Goal: Task Accomplishment & Management: Use online tool/utility

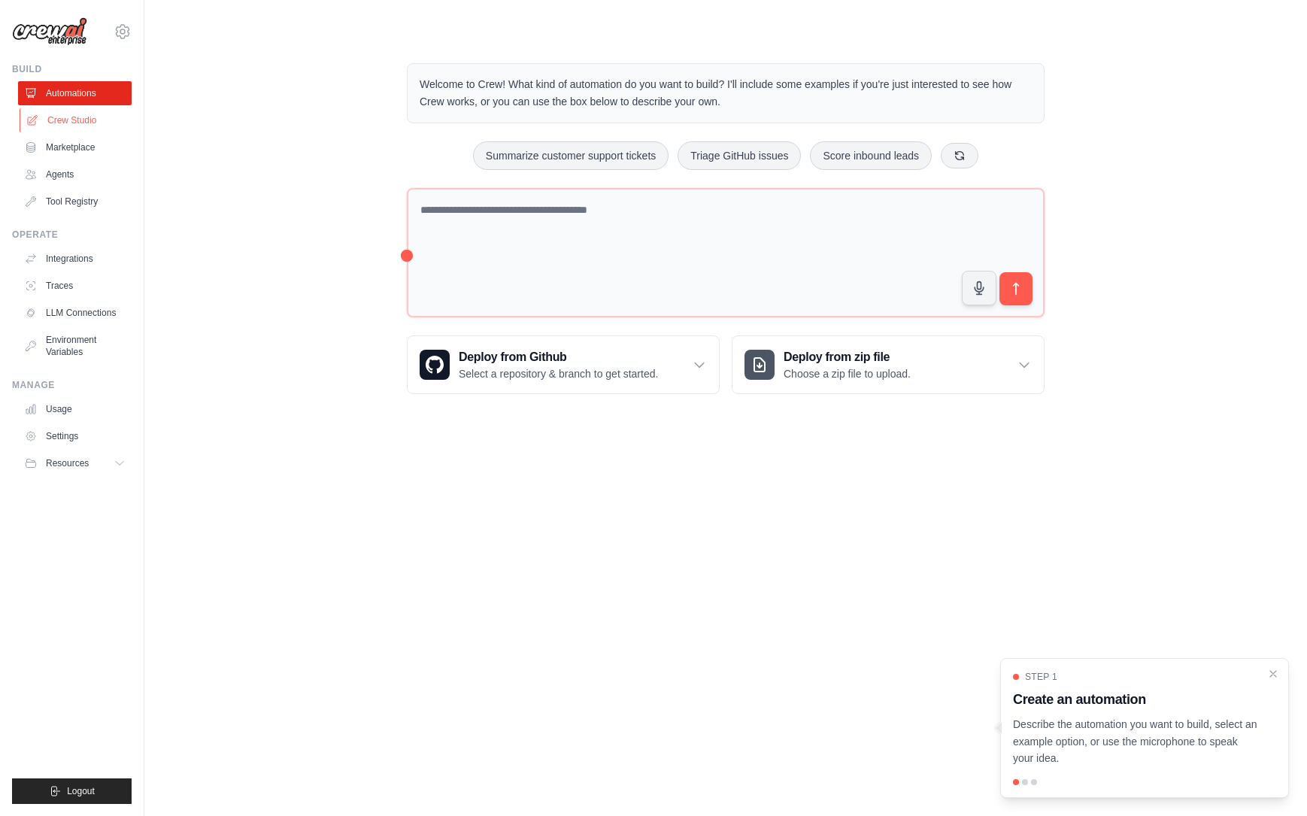
click at [87, 114] on link "Crew Studio" at bounding box center [77, 120] width 114 height 24
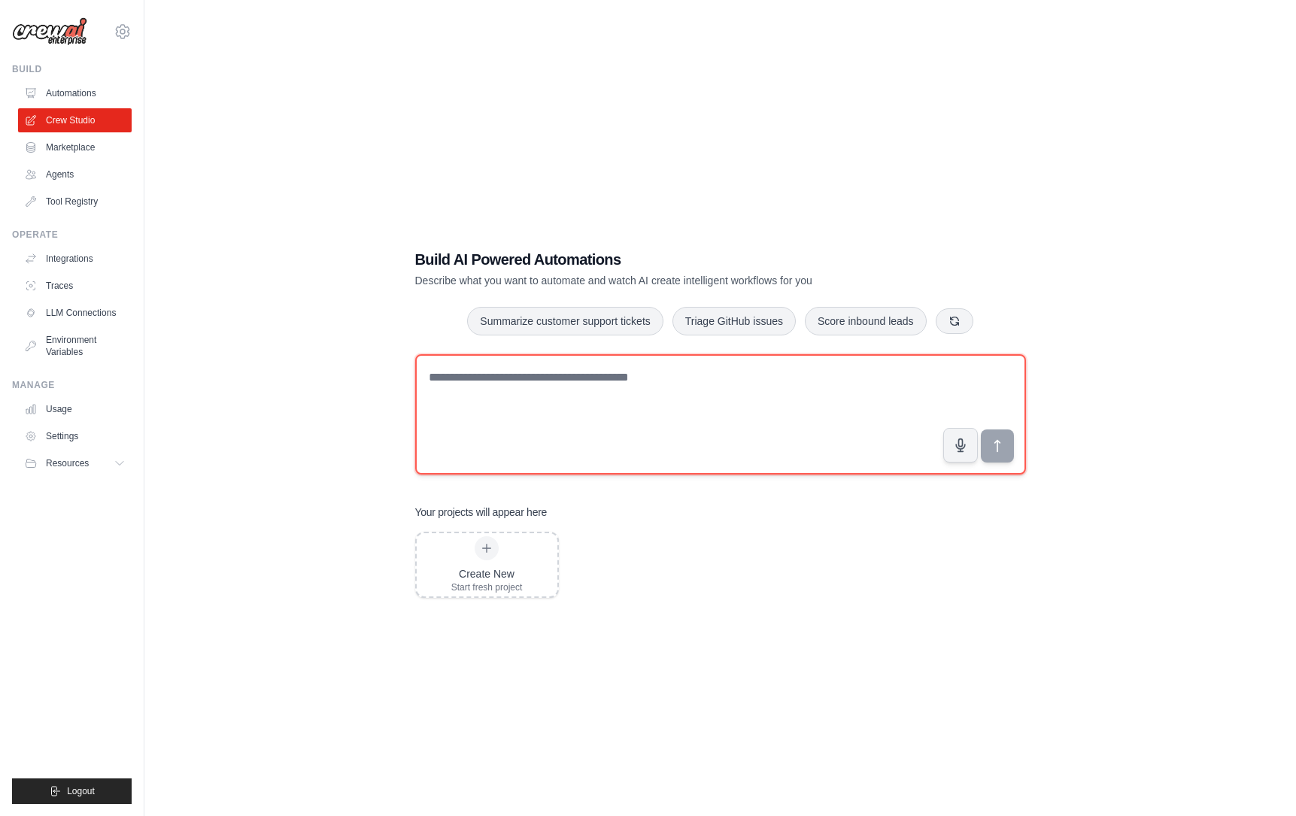
click at [460, 385] on textarea at bounding box center [720, 414] width 611 height 120
click at [618, 376] on textarea at bounding box center [720, 414] width 611 height 120
paste textarea "**********"
type textarea "**********"
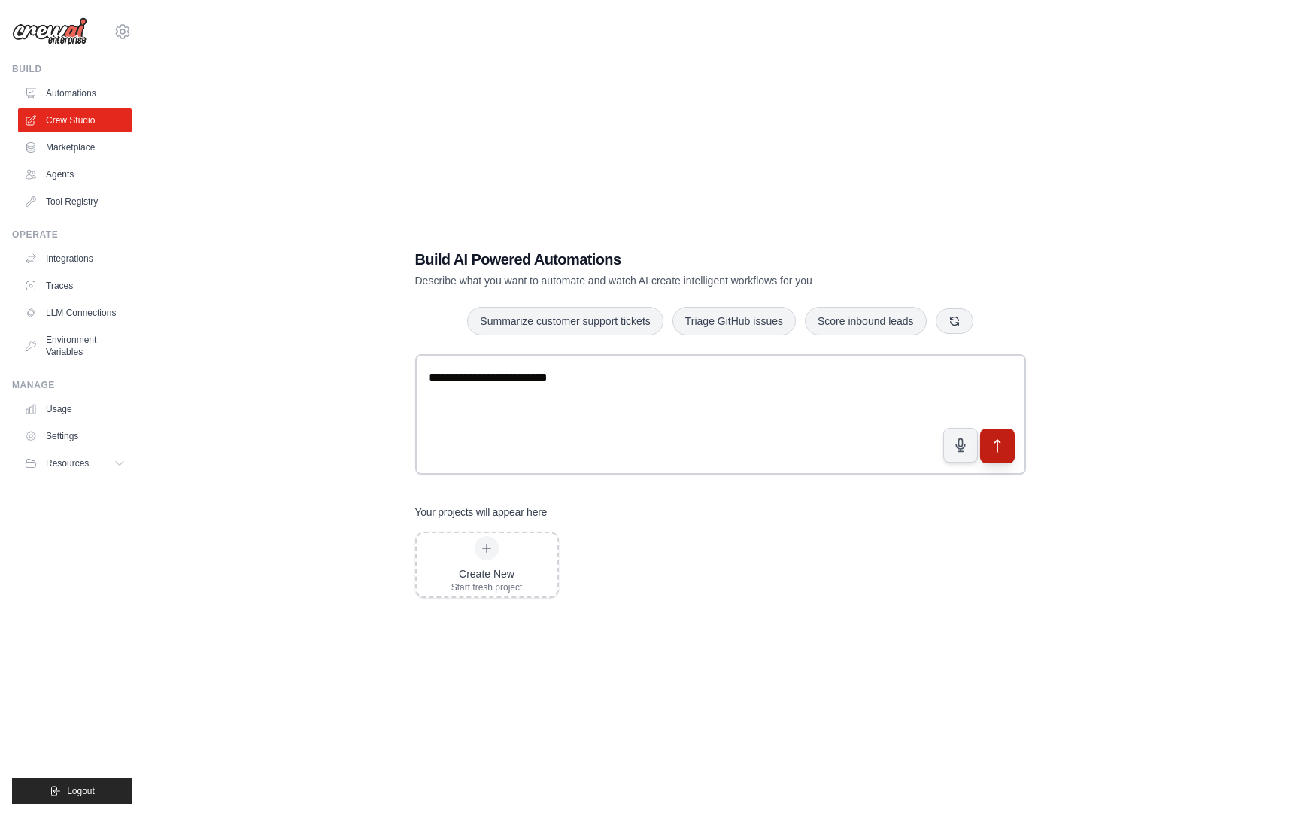
click at [998, 453] on icon "submit" at bounding box center [997, 446] width 16 height 16
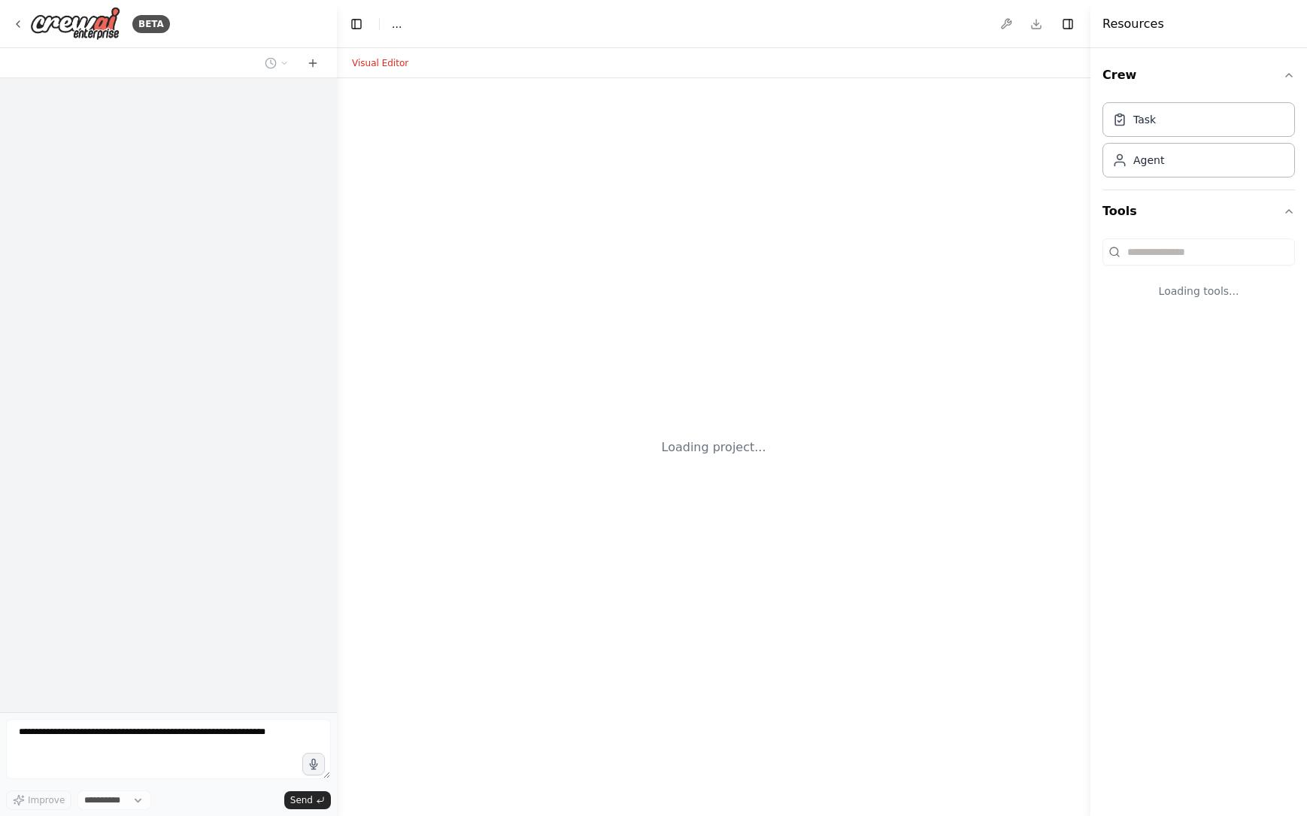
select select "****"
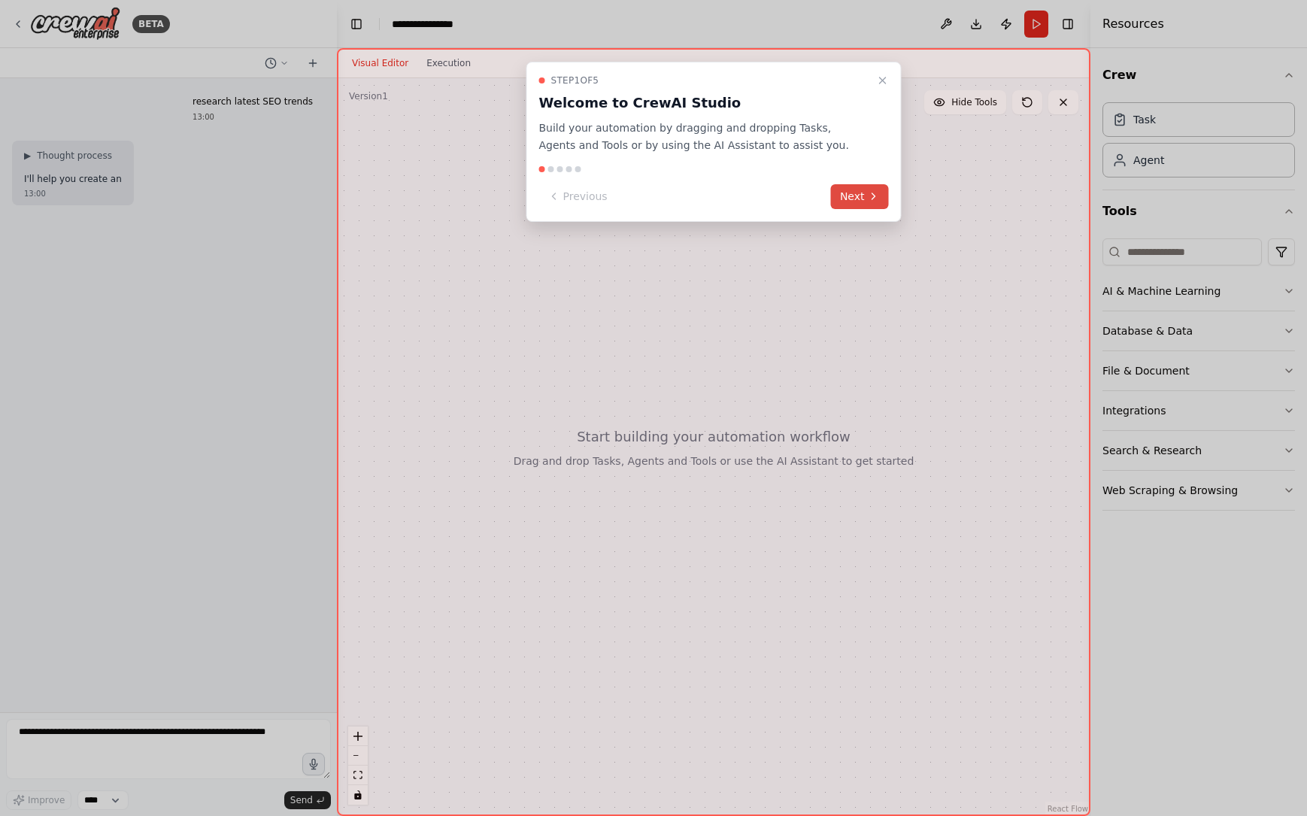
click at [869, 200] on icon at bounding box center [874, 196] width 12 height 12
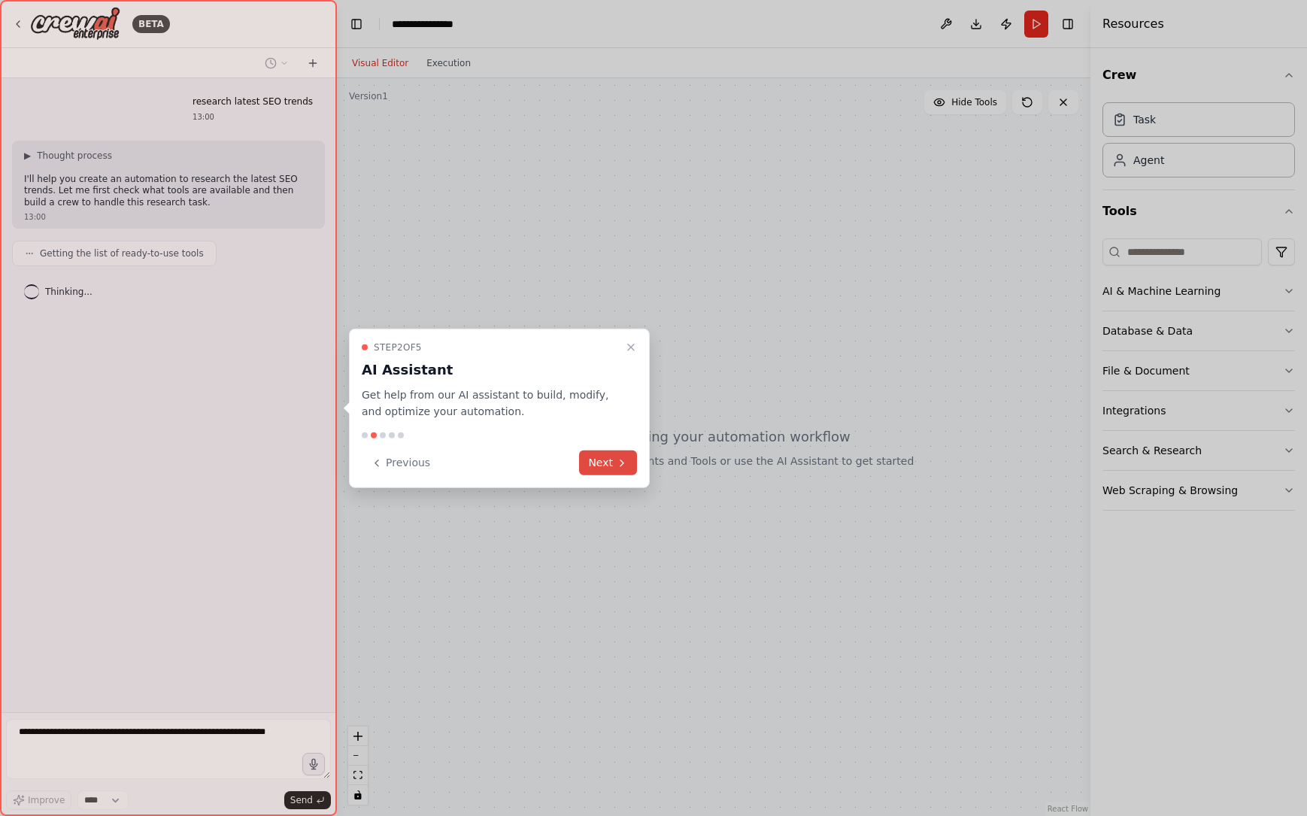
click at [618, 462] on icon at bounding box center [622, 463] width 12 height 12
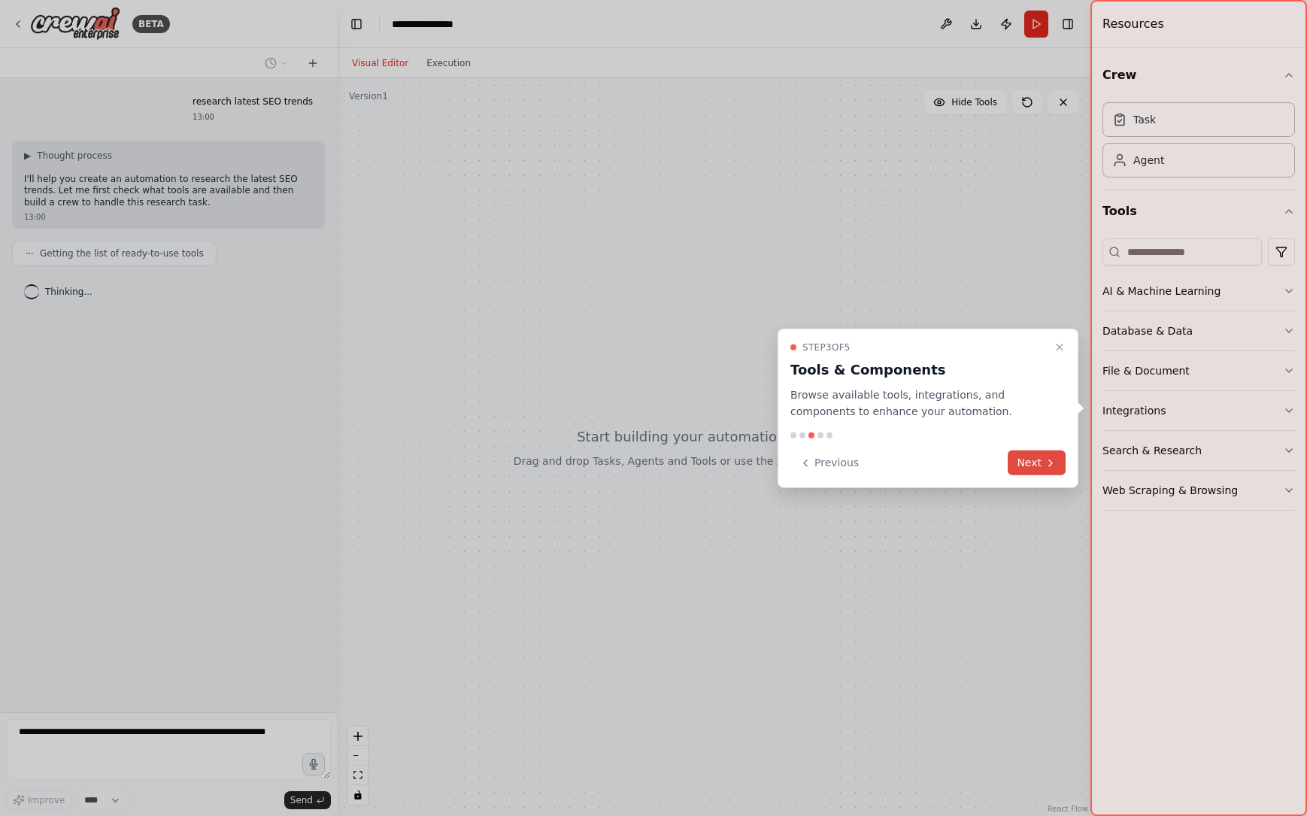
click at [1053, 464] on icon at bounding box center [1051, 463] width 12 height 12
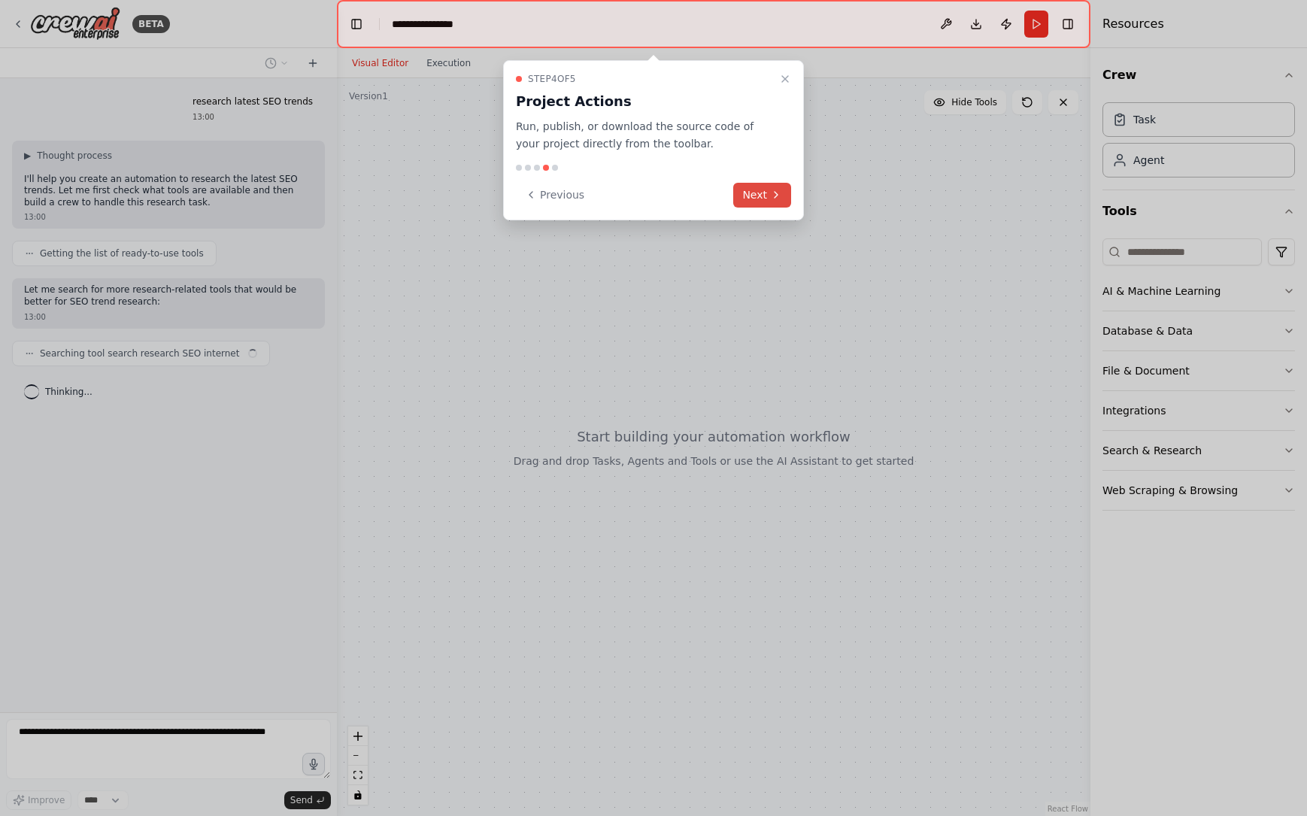
click at [762, 187] on button "Next" at bounding box center [762, 195] width 58 height 25
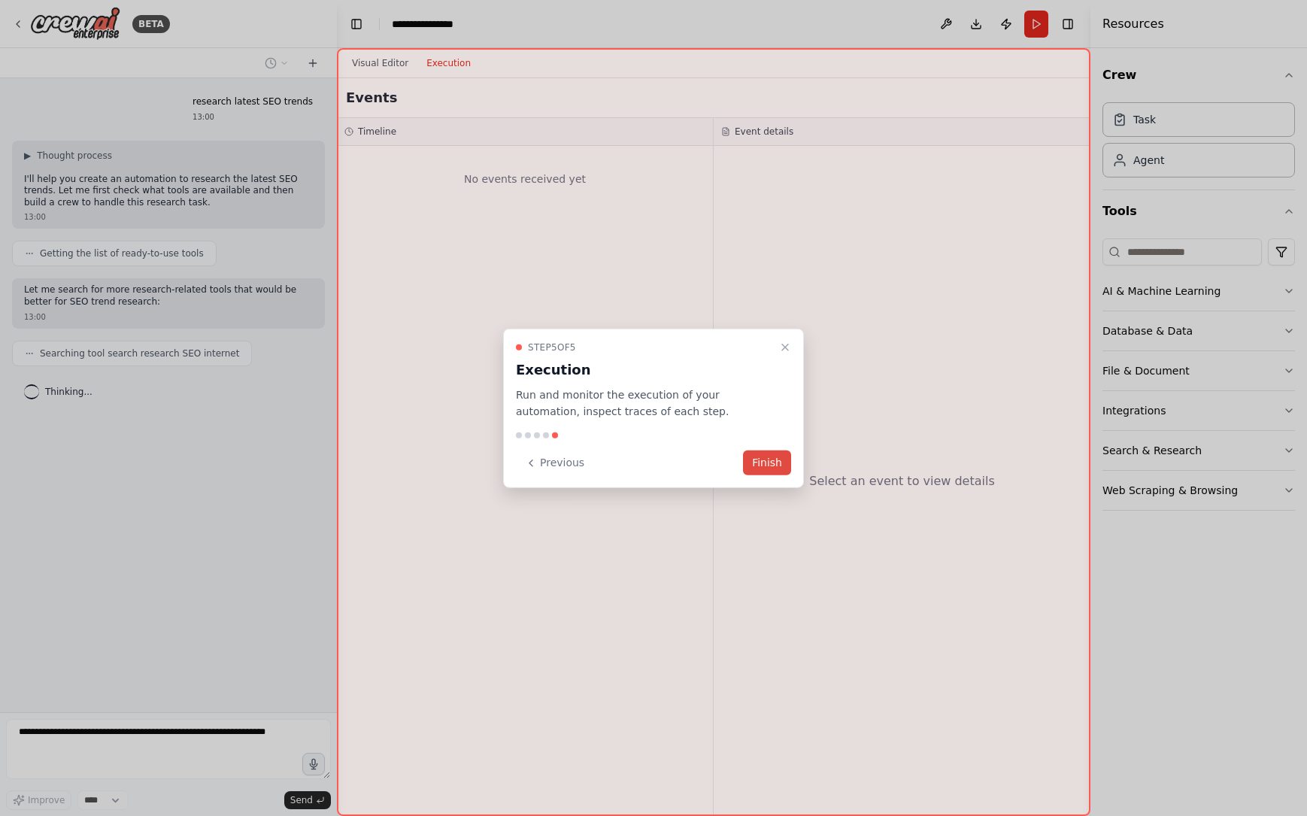
click at [767, 457] on button "Finish" at bounding box center [767, 463] width 48 height 25
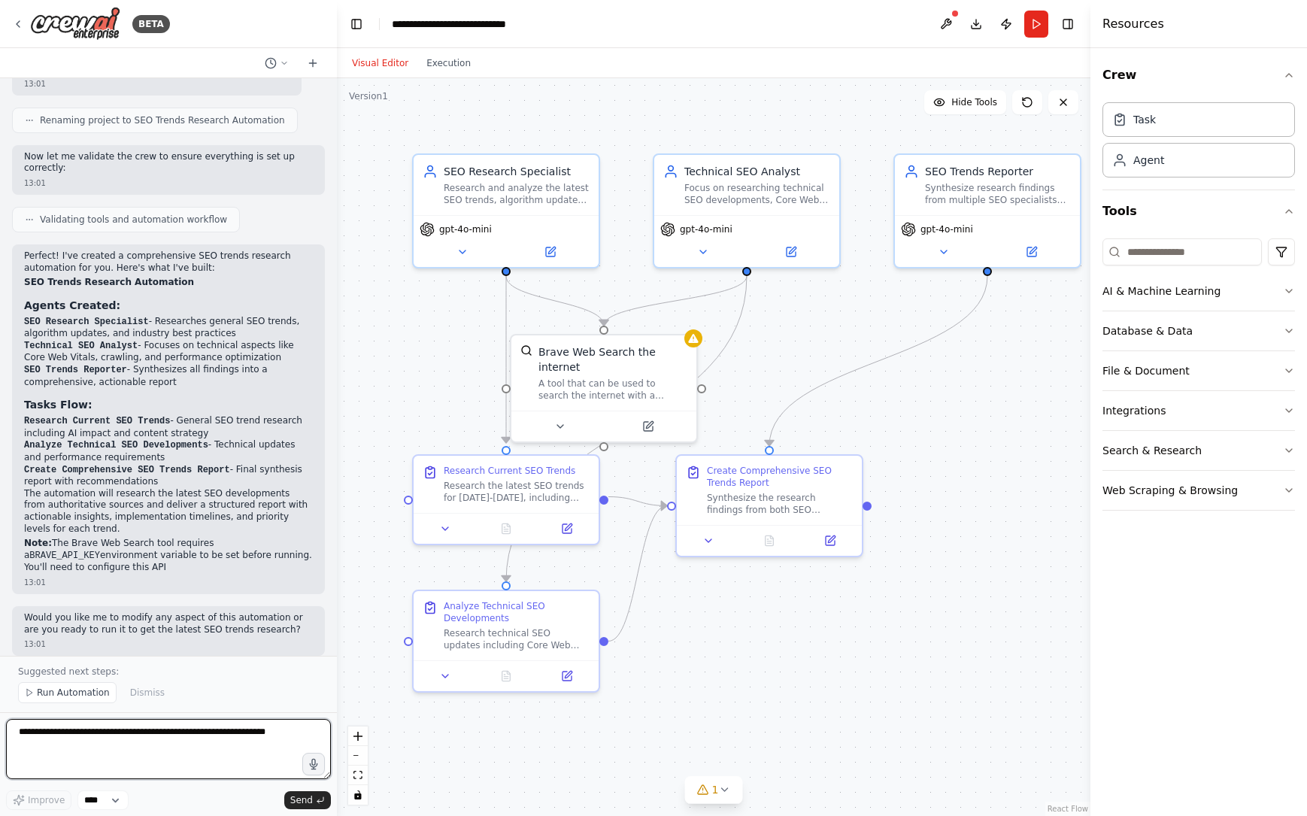
scroll to position [805, 0]
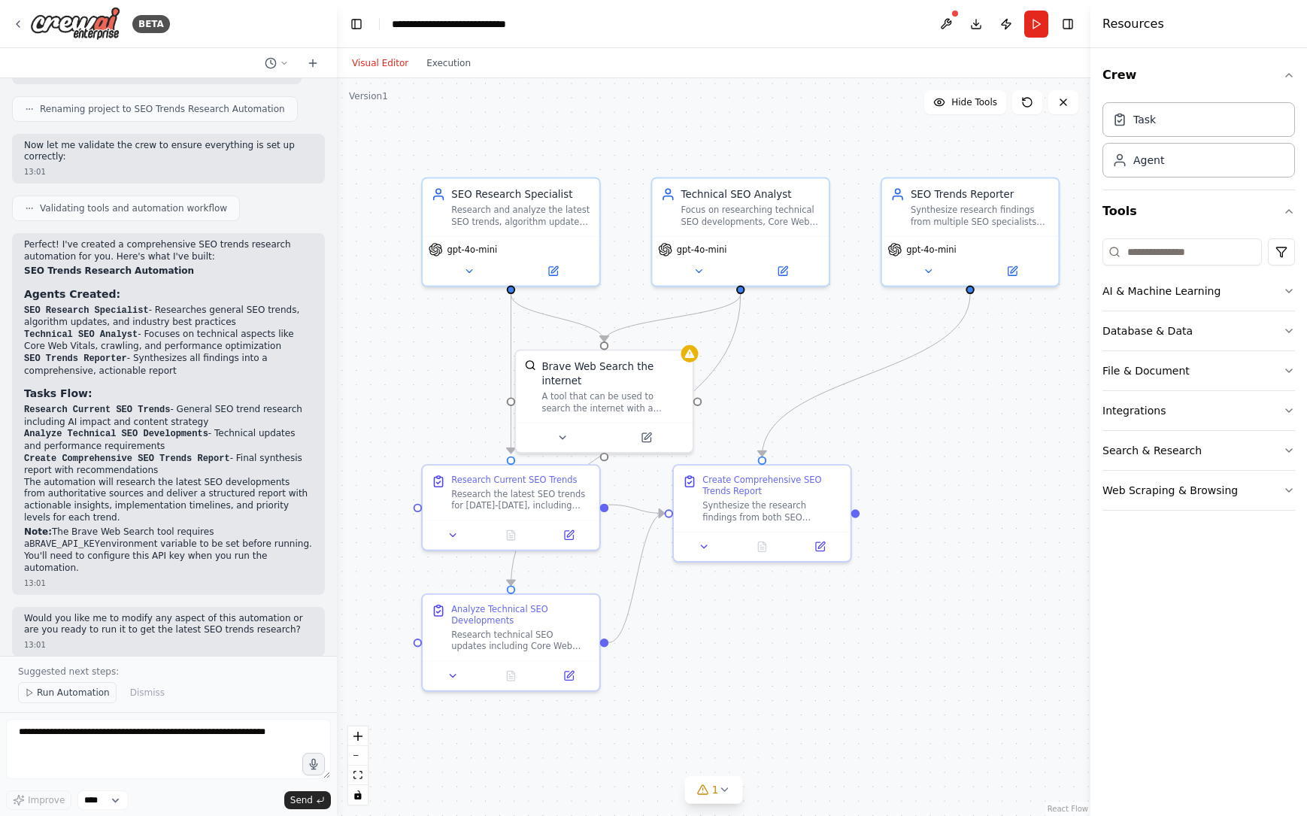
click at [87, 697] on span "Run Automation" at bounding box center [73, 693] width 73 height 12
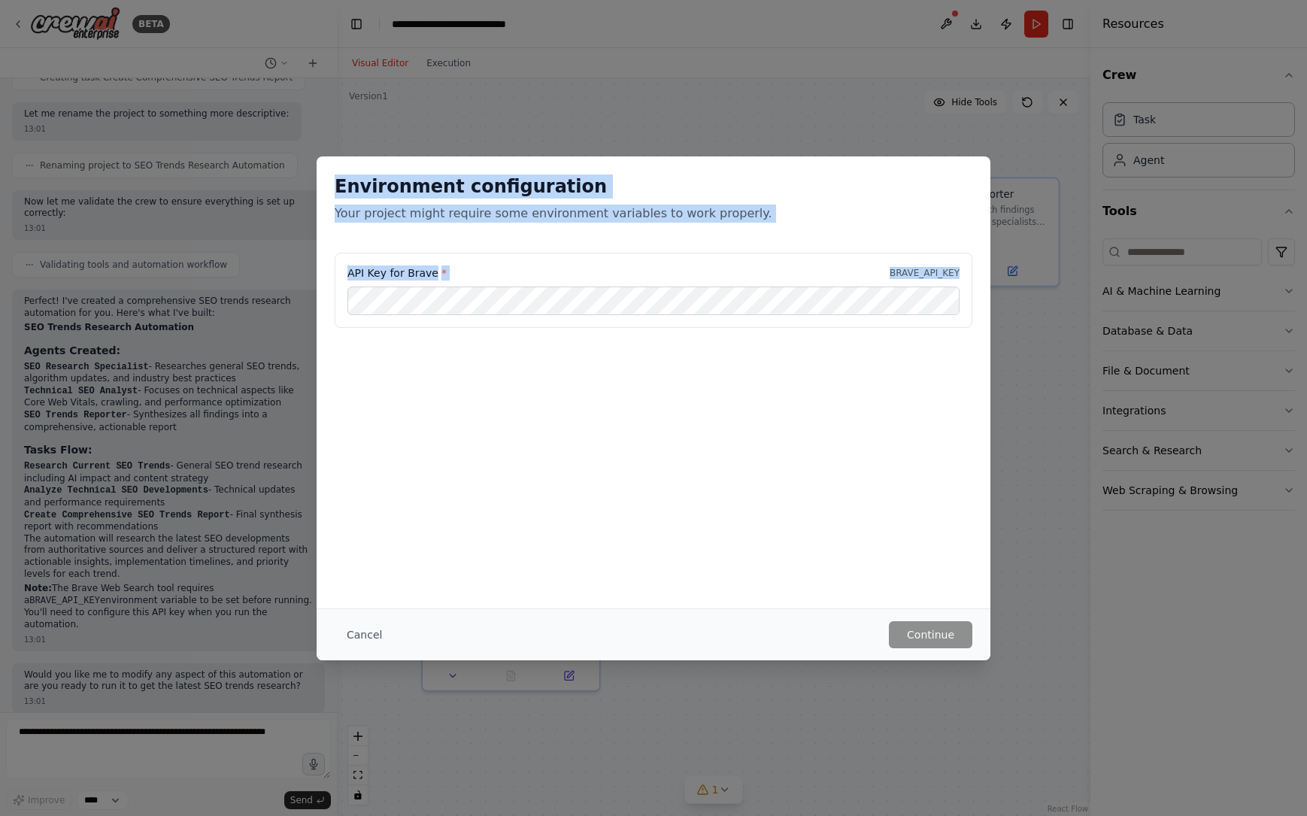
drag, startPoint x: 336, startPoint y: 183, endPoint x: 805, endPoint y: 330, distance: 491.3
click at [805, 330] on div "Environment configuration Your project might require some environment variables…" at bounding box center [654, 279] width 674 height 247
copy div "Environment configuration Your project might require some environment variables…"
click at [378, 633] on button "Cancel" at bounding box center [364, 634] width 59 height 27
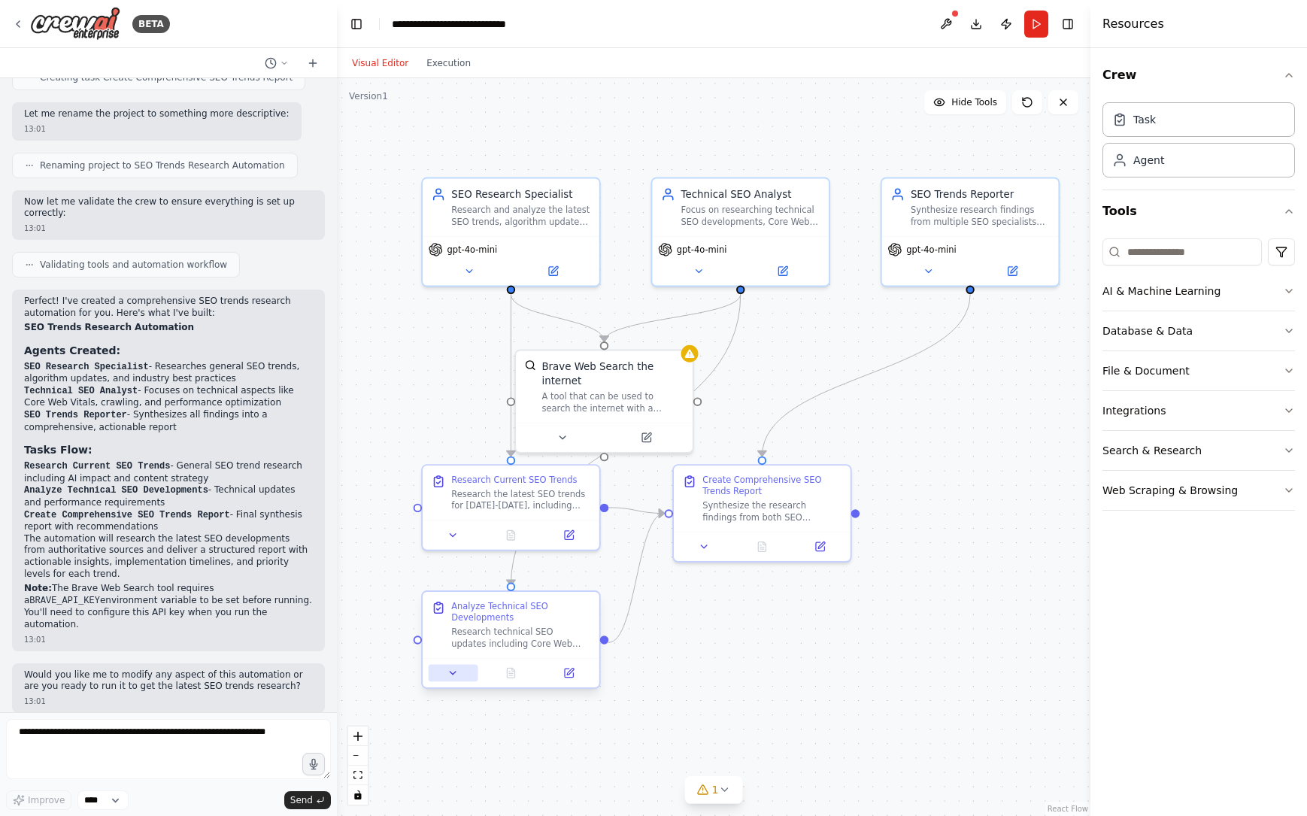
click at [449, 675] on icon at bounding box center [453, 672] width 11 height 11
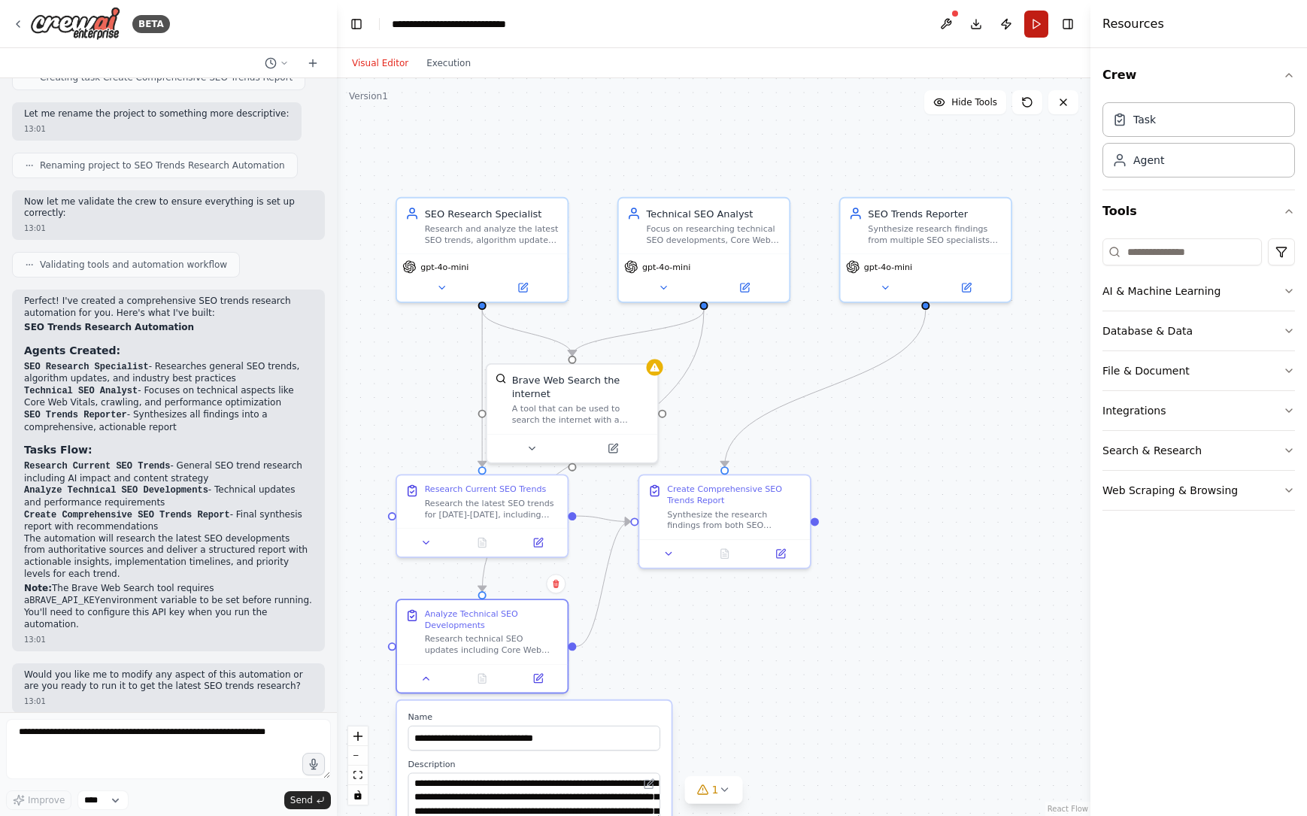
click at [1034, 19] on button "Run" at bounding box center [1037, 24] width 24 height 27
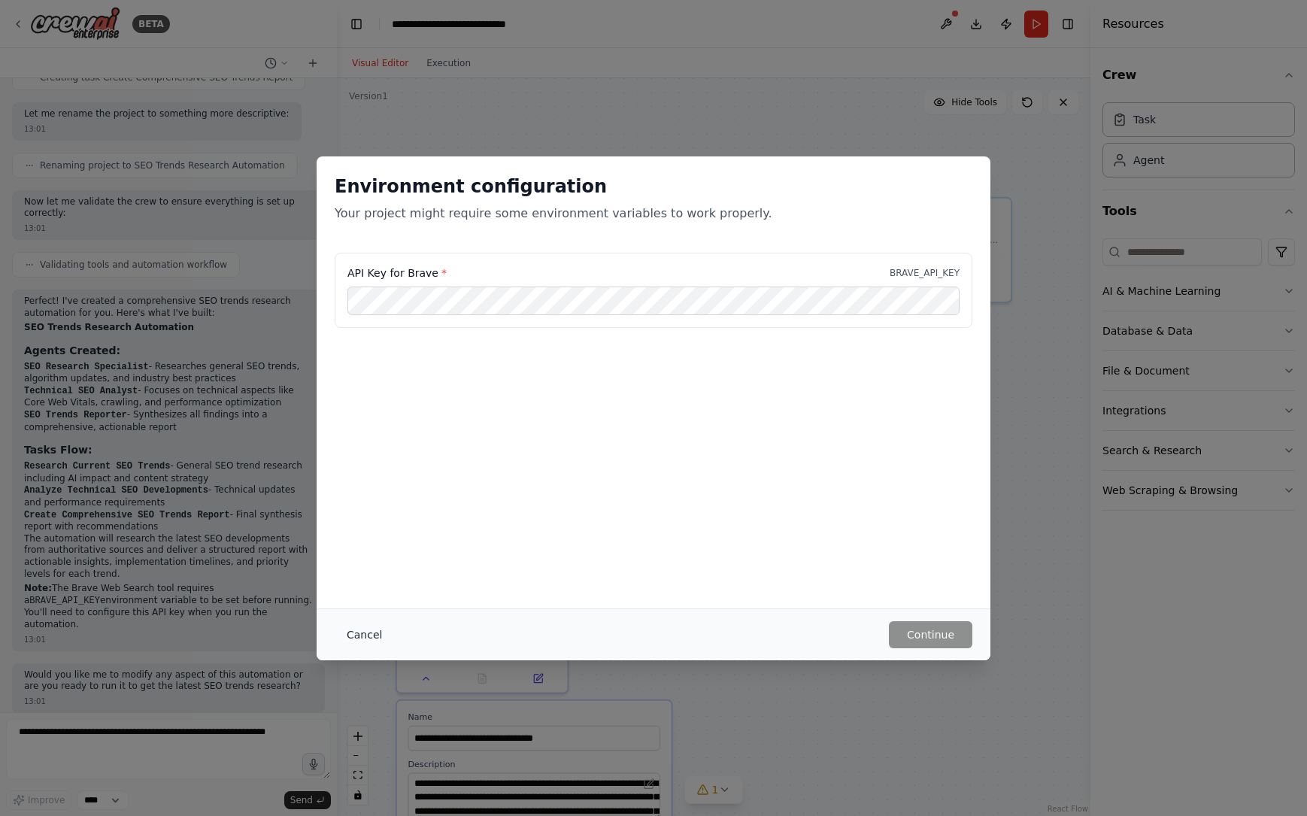
click at [366, 637] on button "Cancel" at bounding box center [364, 634] width 59 height 27
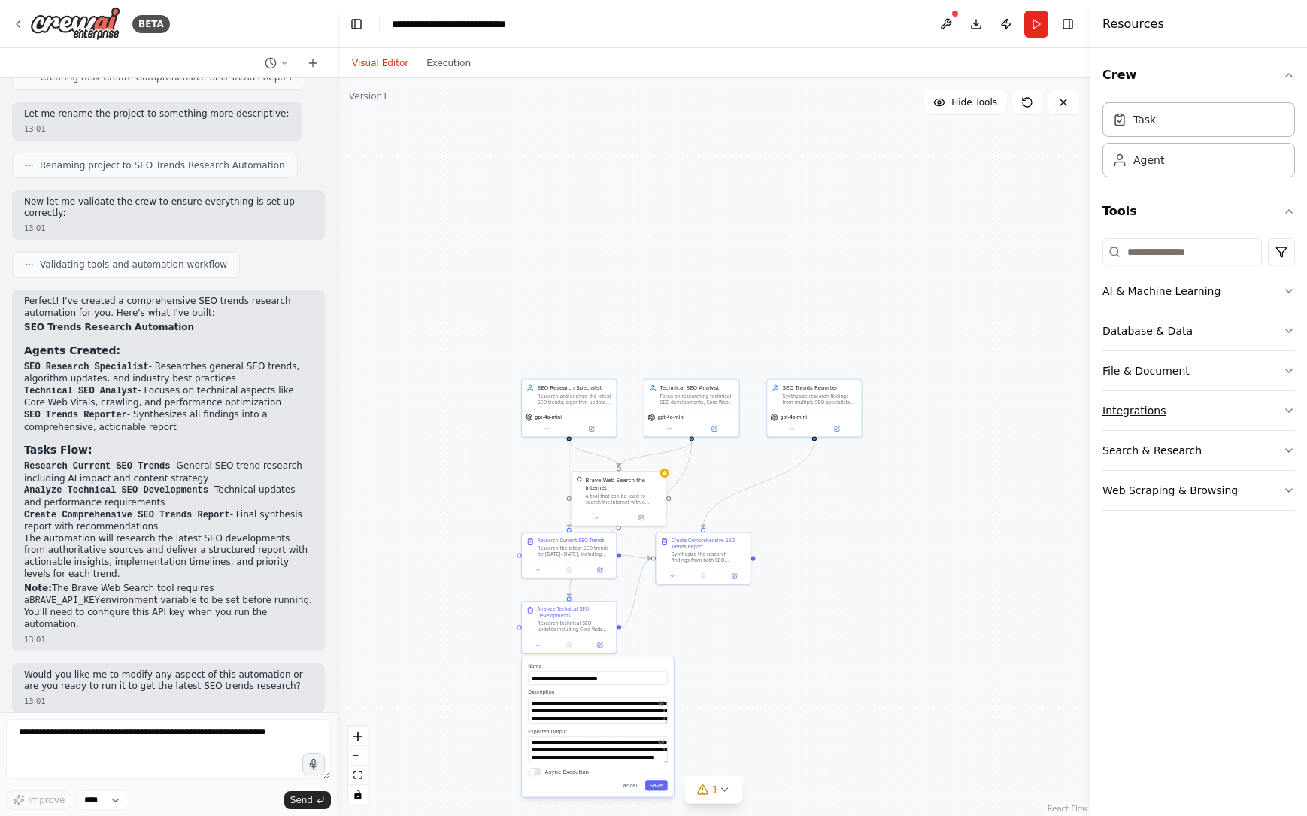
click at [1147, 408] on button "Integrations" at bounding box center [1199, 410] width 193 height 39
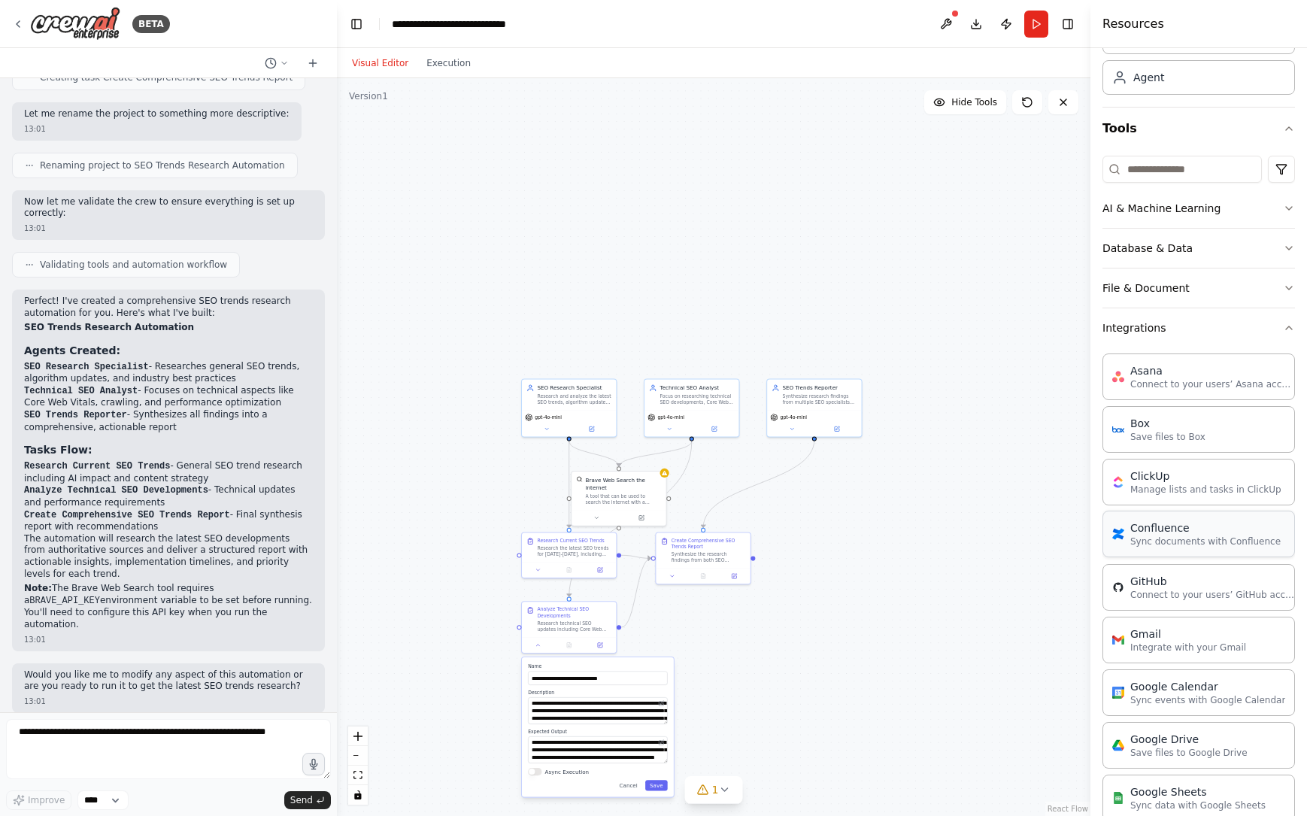
scroll to position [136, 0]
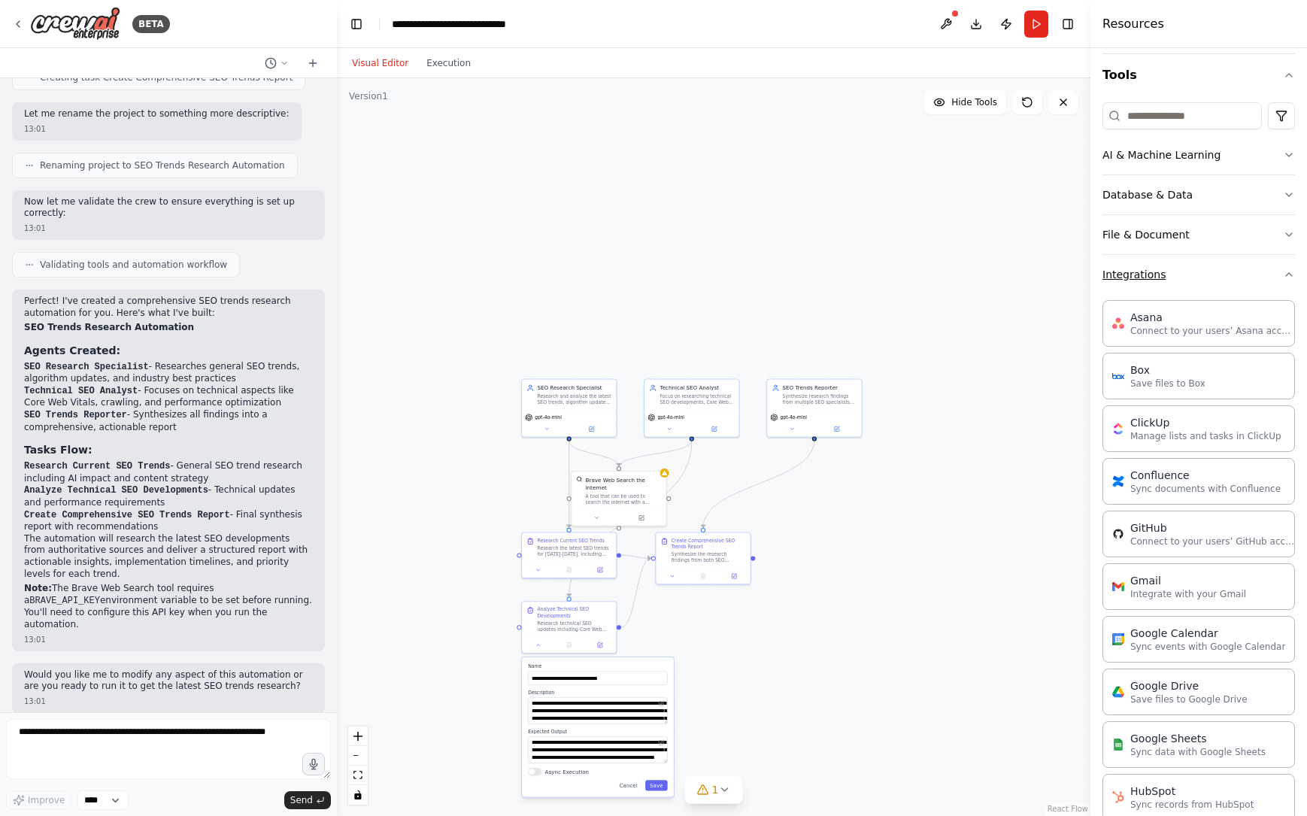
click at [1257, 271] on button "Integrations" at bounding box center [1199, 274] width 193 height 39
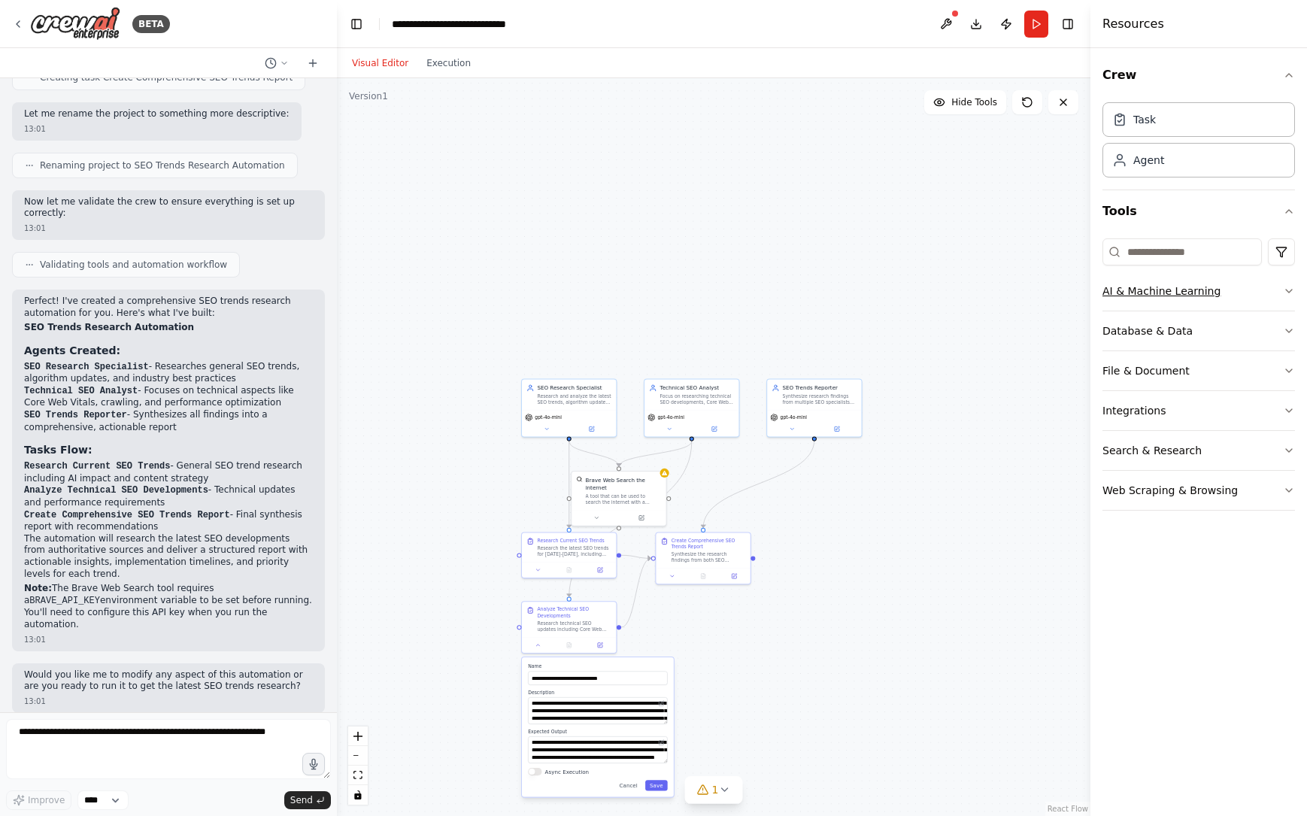
click at [1186, 298] on button "AI & Machine Learning" at bounding box center [1199, 291] width 193 height 39
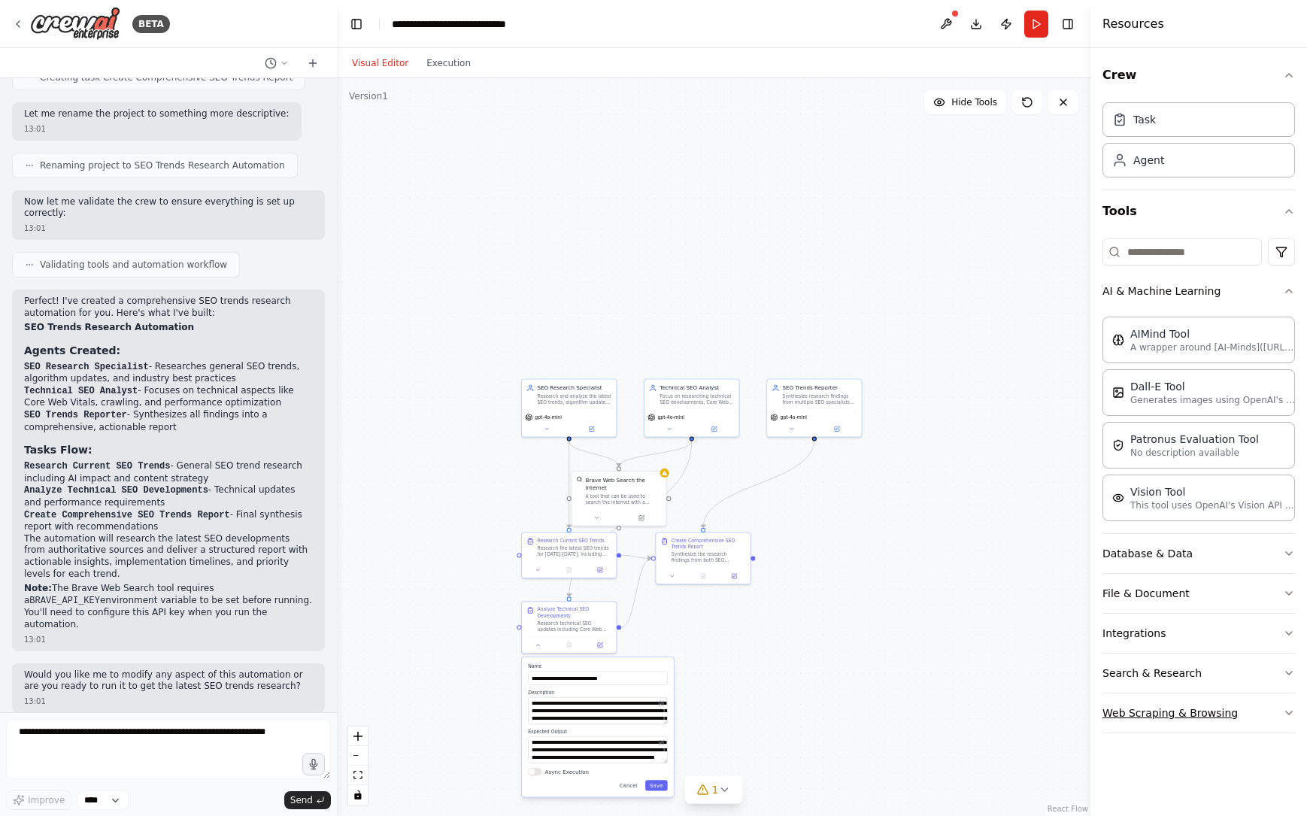
click at [1231, 710] on button "Web Scraping & Browsing" at bounding box center [1199, 713] width 193 height 39
click at [1283, 292] on icon "button" at bounding box center [1289, 291] width 12 height 12
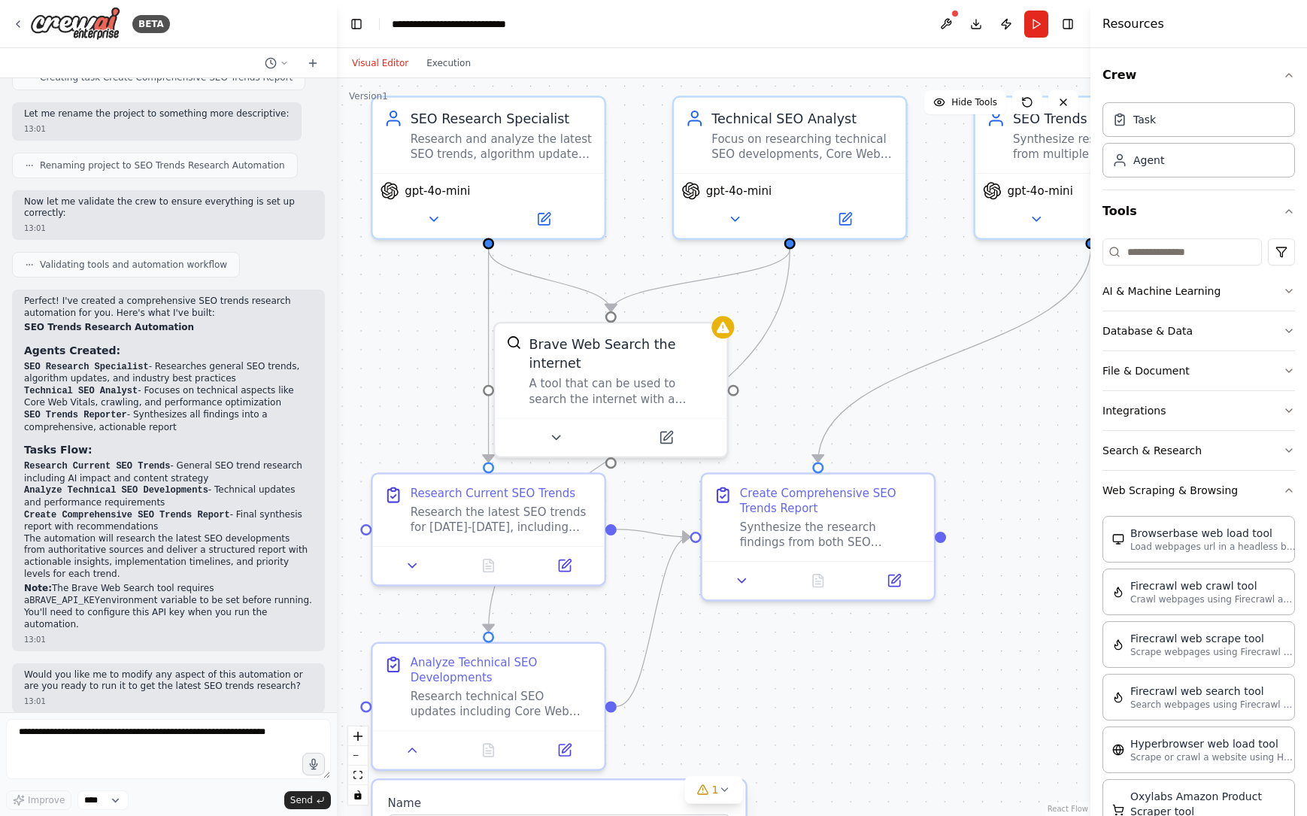
drag, startPoint x: 648, startPoint y: 485, endPoint x: 903, endPoint y: 349, distance: 289.1
click at [903, 313] on div ".deletable-edge-delete-btn { width: 20px; height: 20px; border: 0px solid #ffff…" at bounding box center [714, 447] width 754 height 738
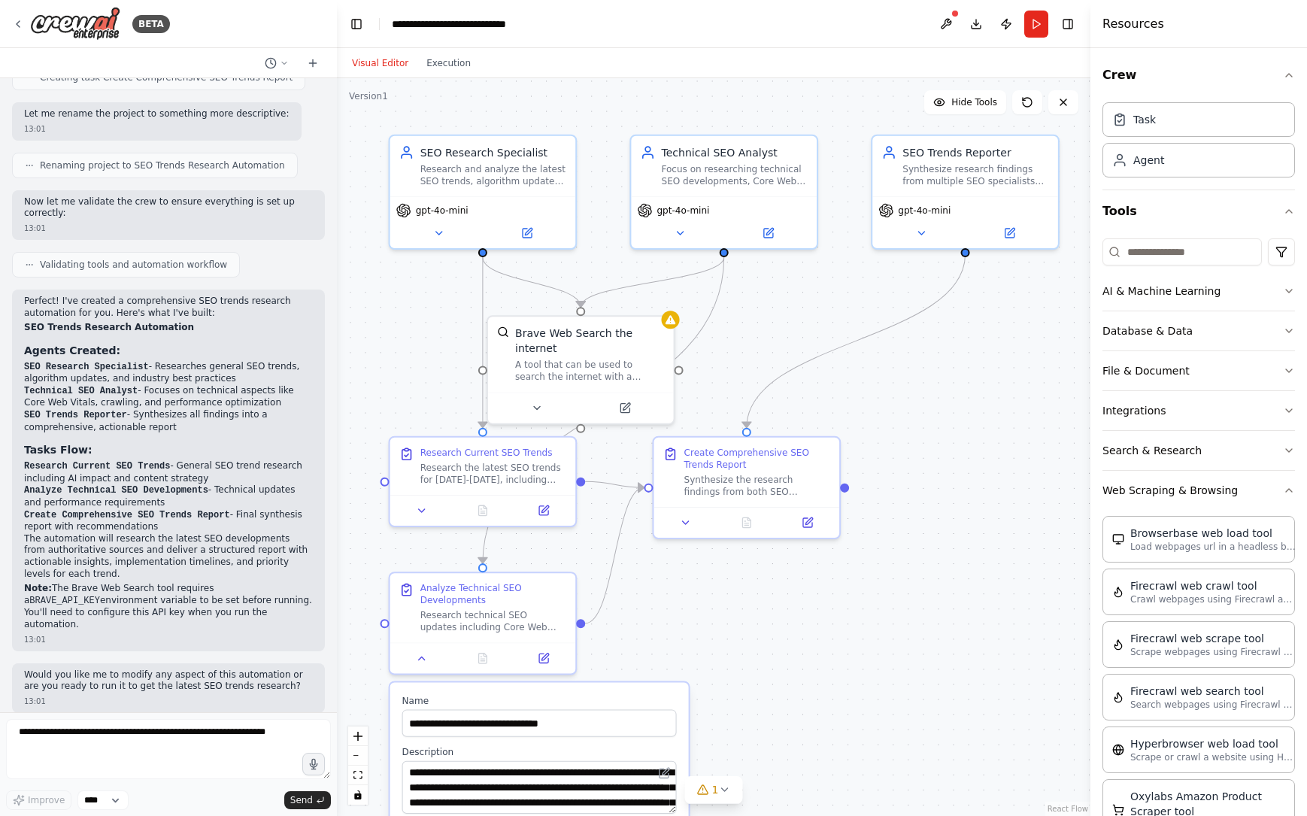
drag, startPoint x: 809, startPoint y: 657, endPoint x: 738, endPoint y: 596, distance: 93.9
click at [738, 596] on div ".deletable-edge-delete-btn { width: 20px; height: 20px; border: 0px solid #ffff…" at bounding box center [714, 447] width 754 height 738
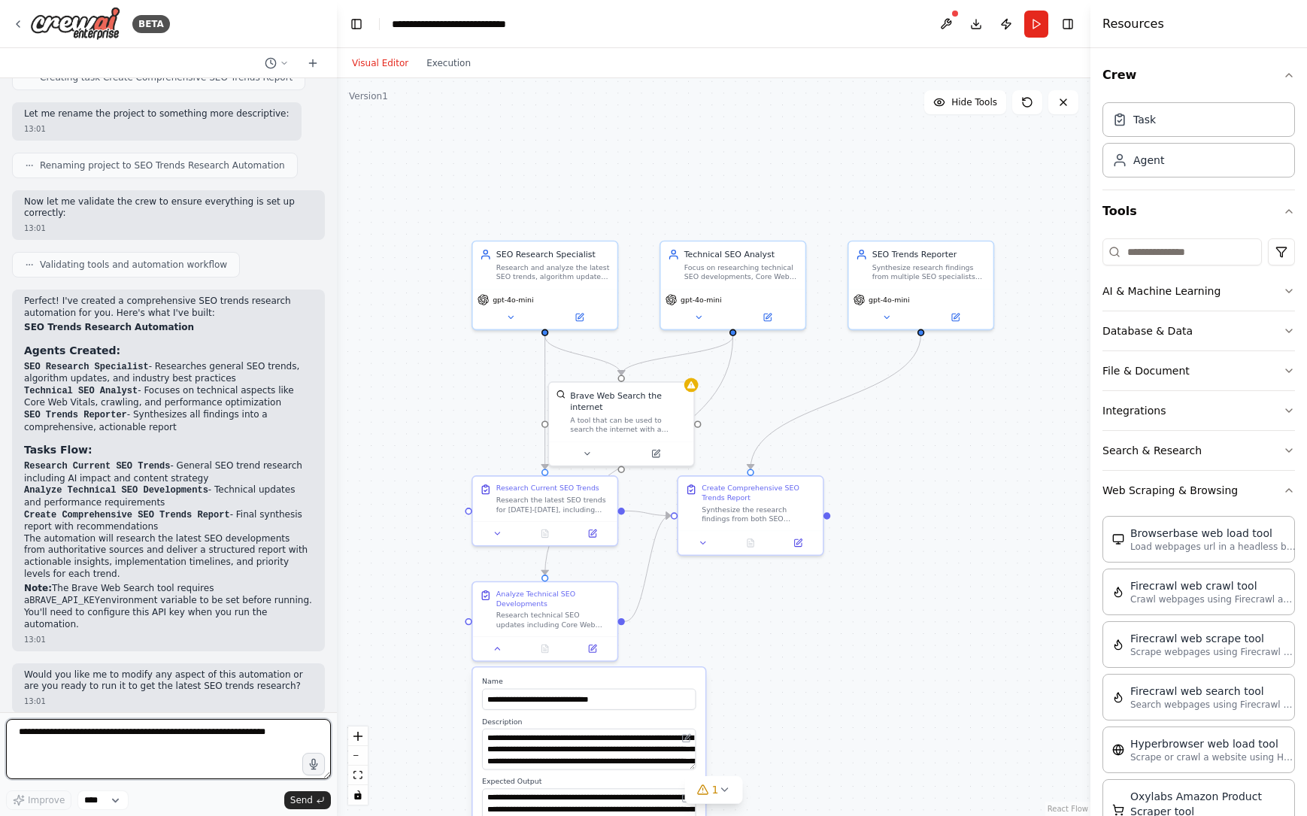
click at [289, 735] on textarea at bounding box center [168, 749] width 325 height 60
type textarea "***"
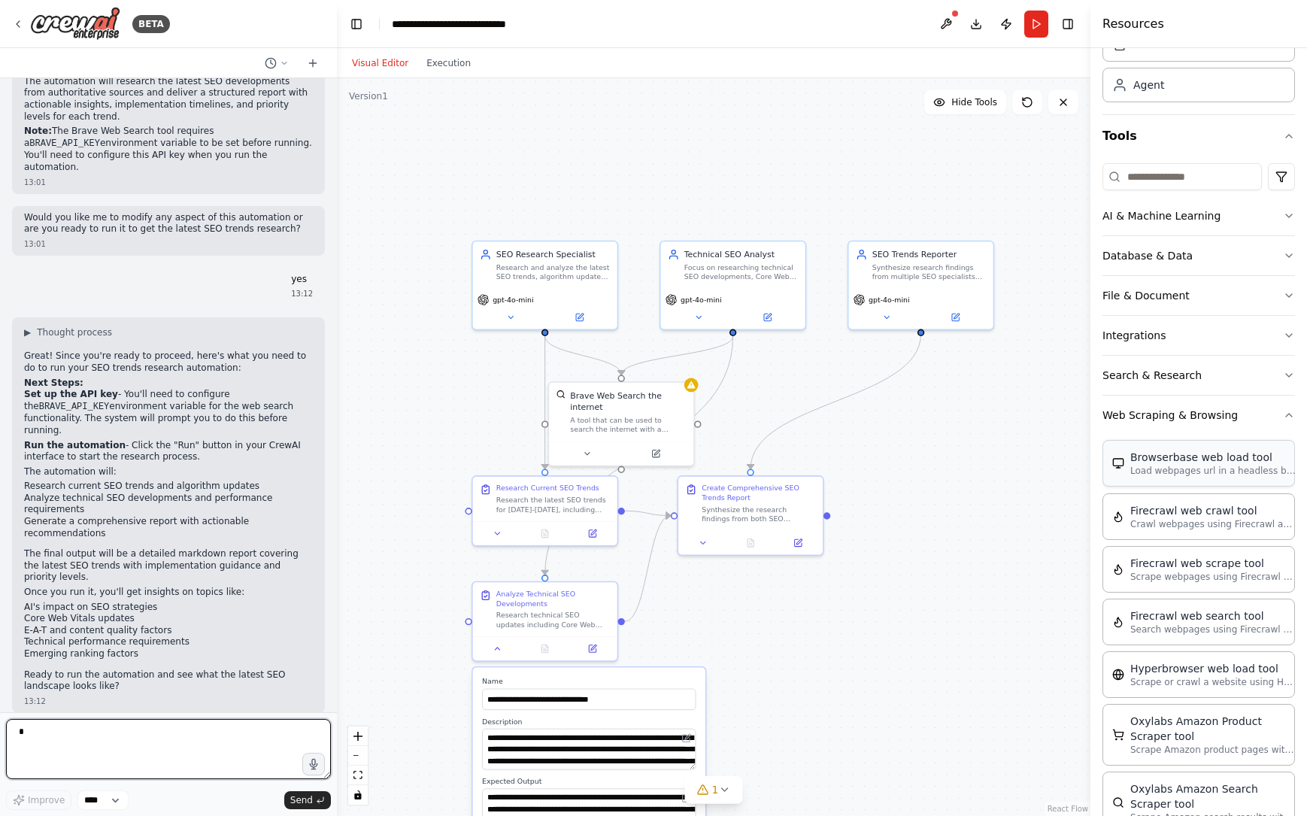
scroll to position [72, 0]
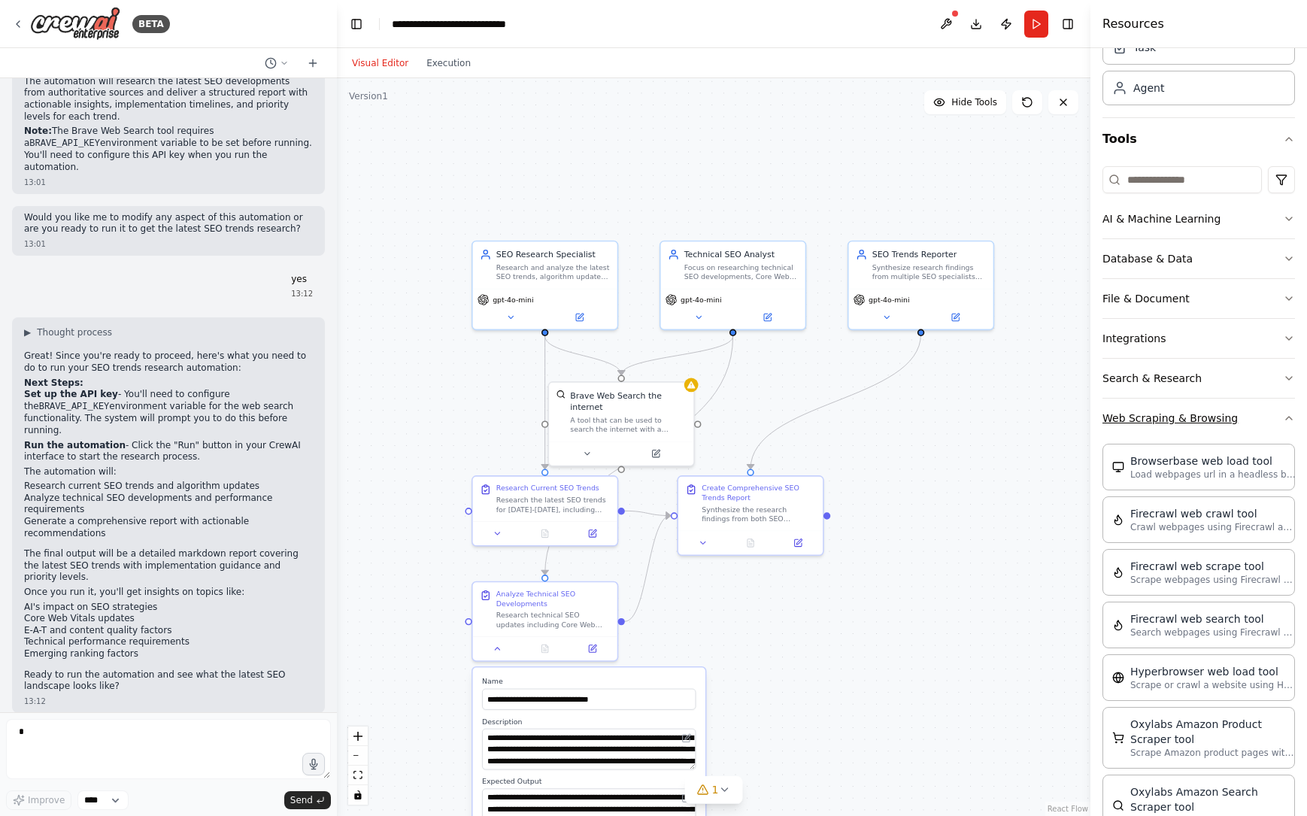
click at [1283, 420] on icon "button" at bounding box center [1289, 418] width 12 height 12
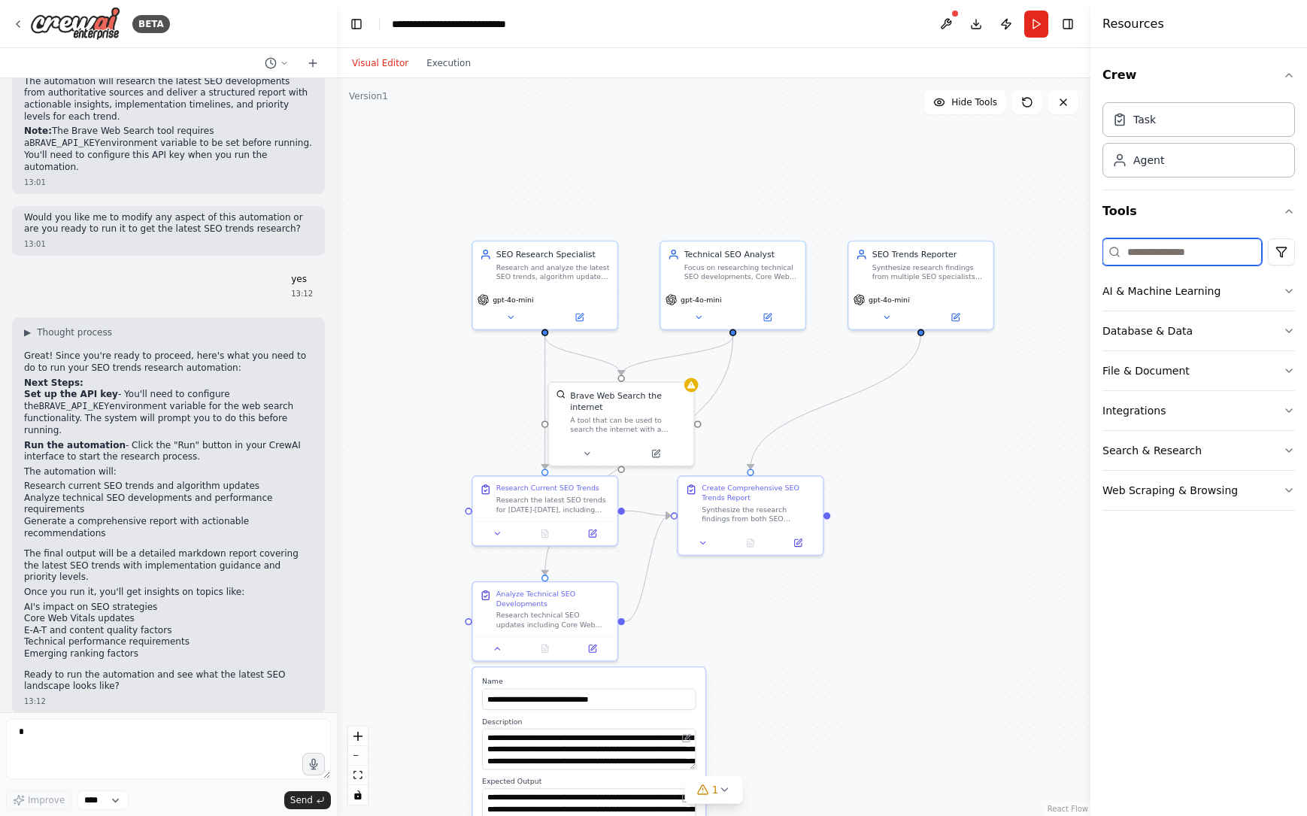
click at [1137, 255] on input at bounding box center [1182, 251] width 159 height 27
click at [1159, 329] on button "Database & Data" at bounding box center [1199, 330] width 193 height 39
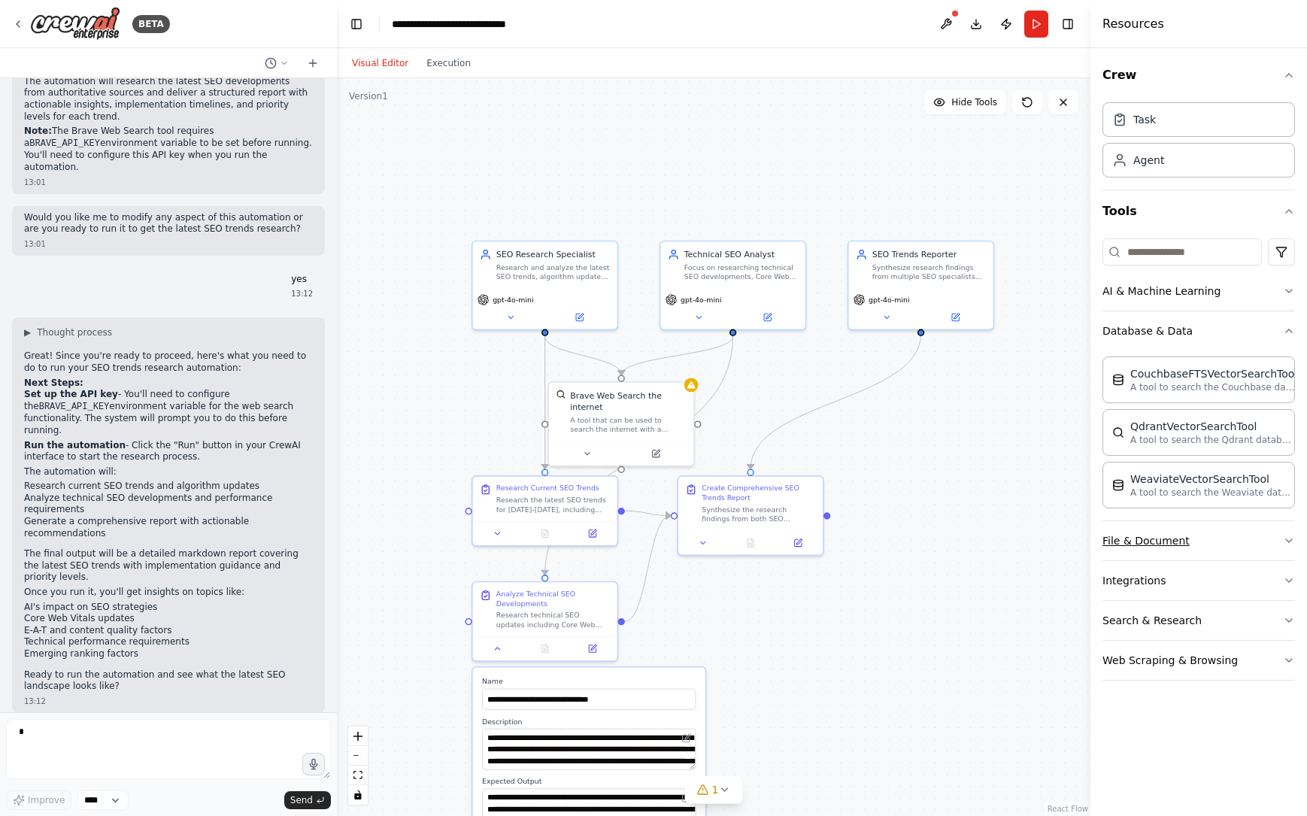
click at [1163, 539] on button "File & Document" at bounding box center [1199, 540] width 193 height 39
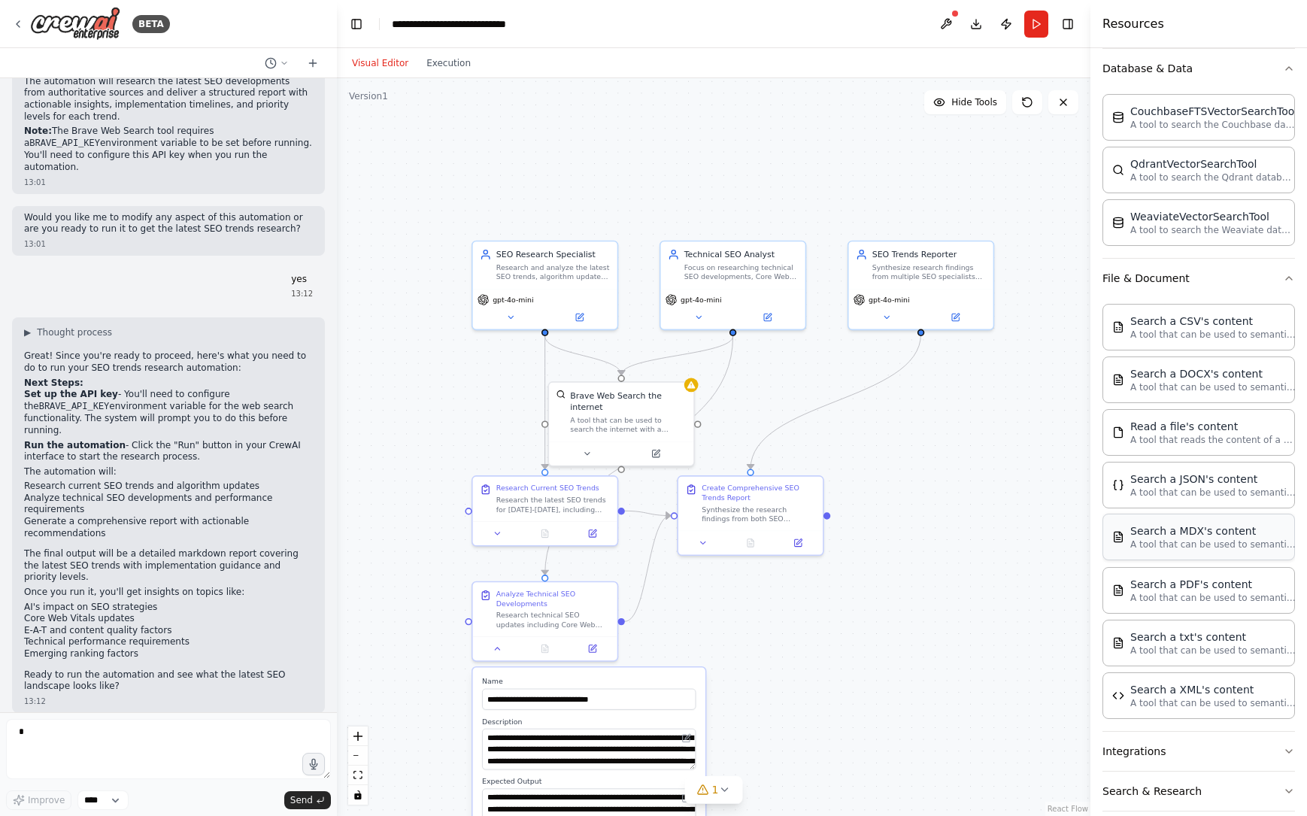
scroll to position [322, 0]
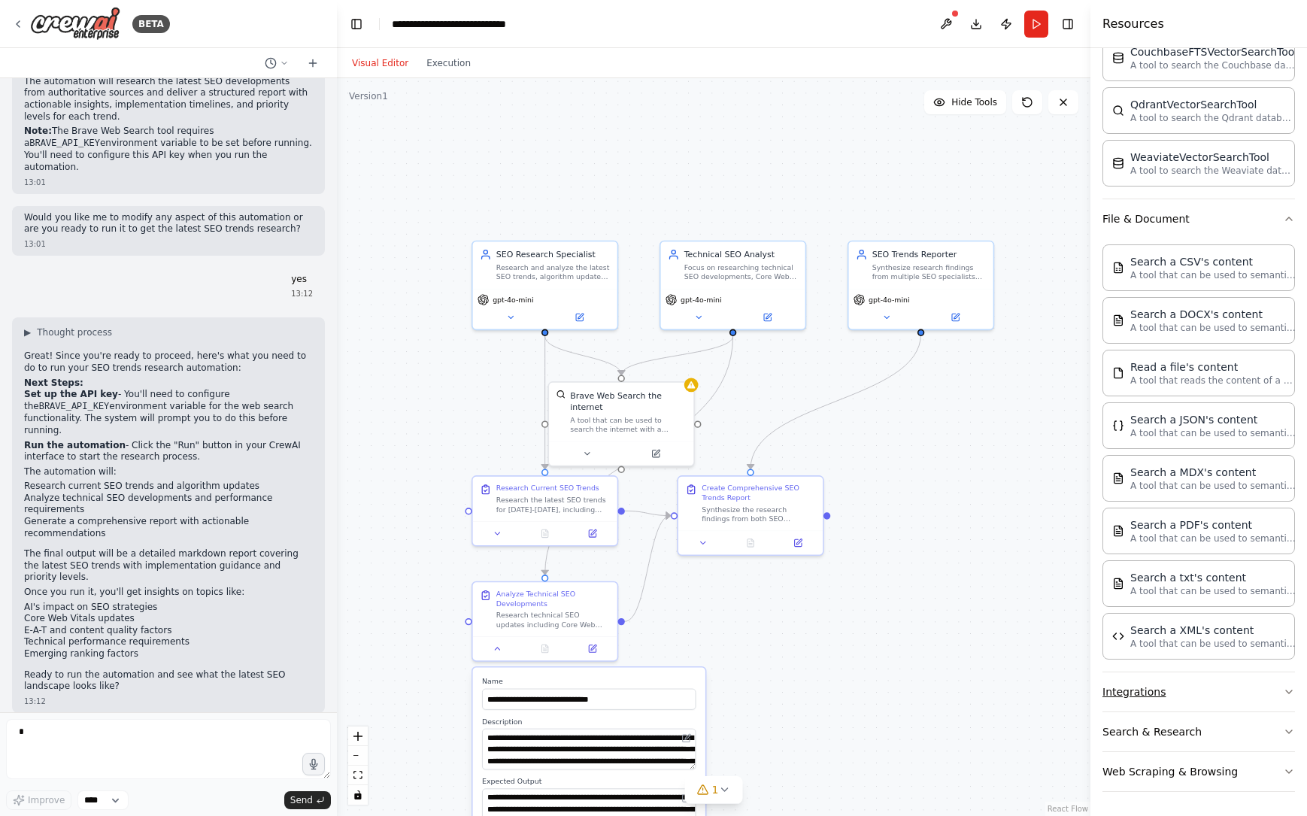
click at [1153, 687] on button "Integrations" at bounding box center [1199, 692] width 193 height 39
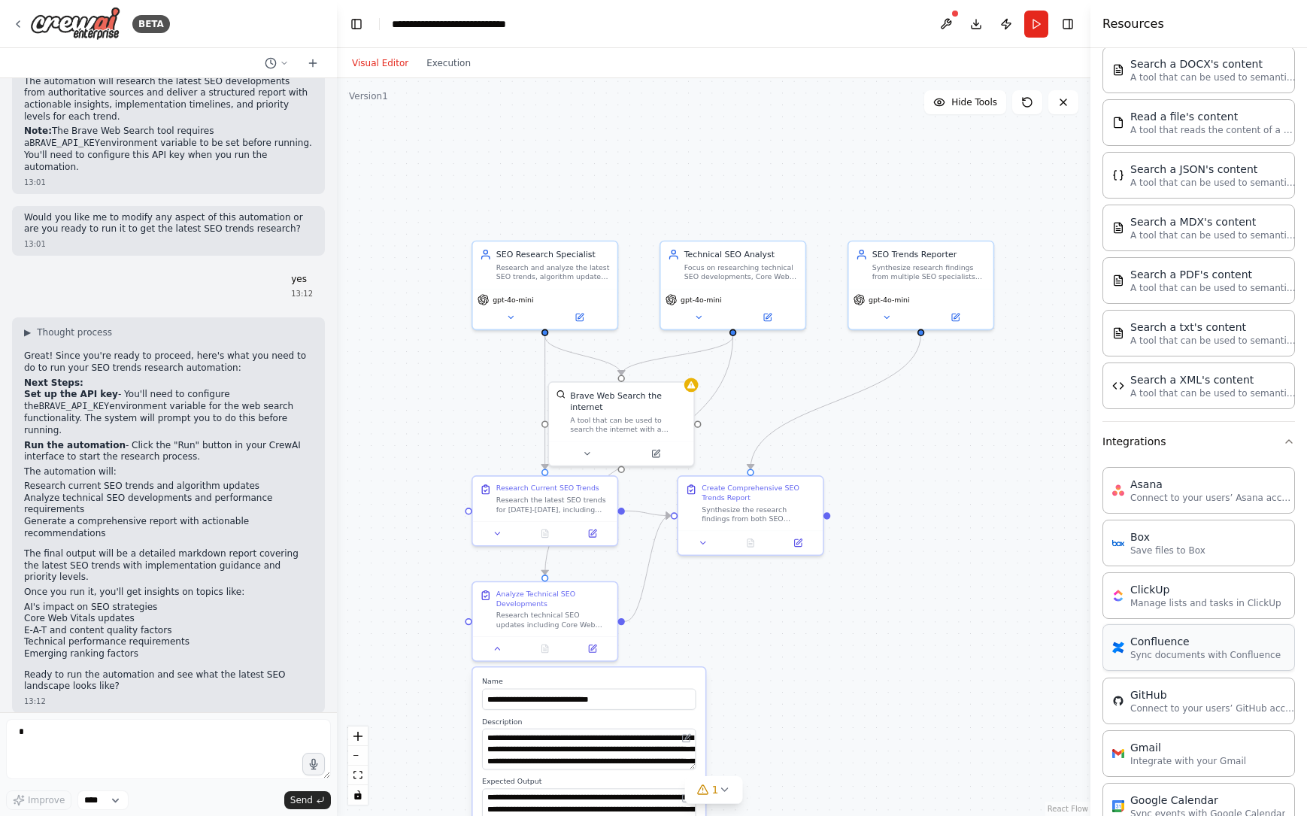
scroll to position [583, 0]
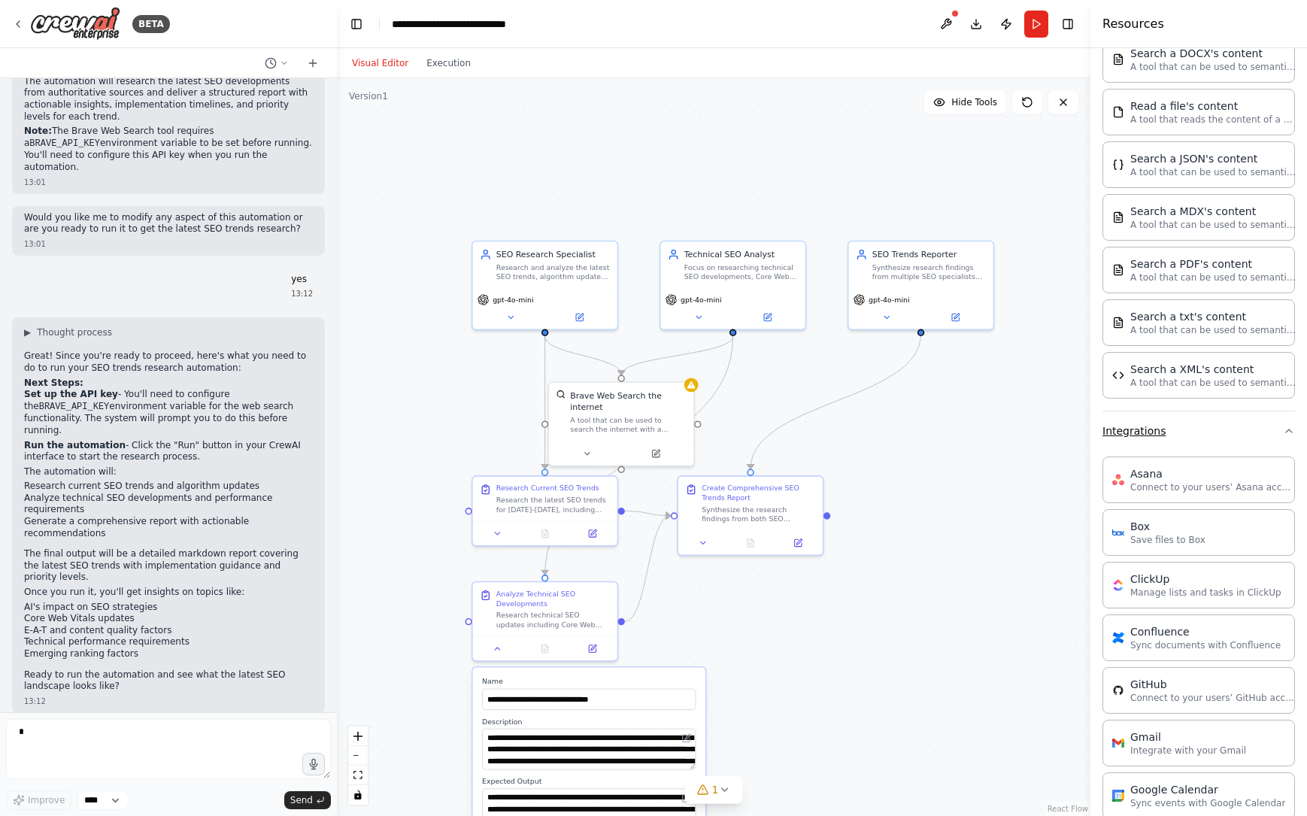
click at [1125, 431] on button "Integrations" at bounding box center [1199, 430] width 193 height 39
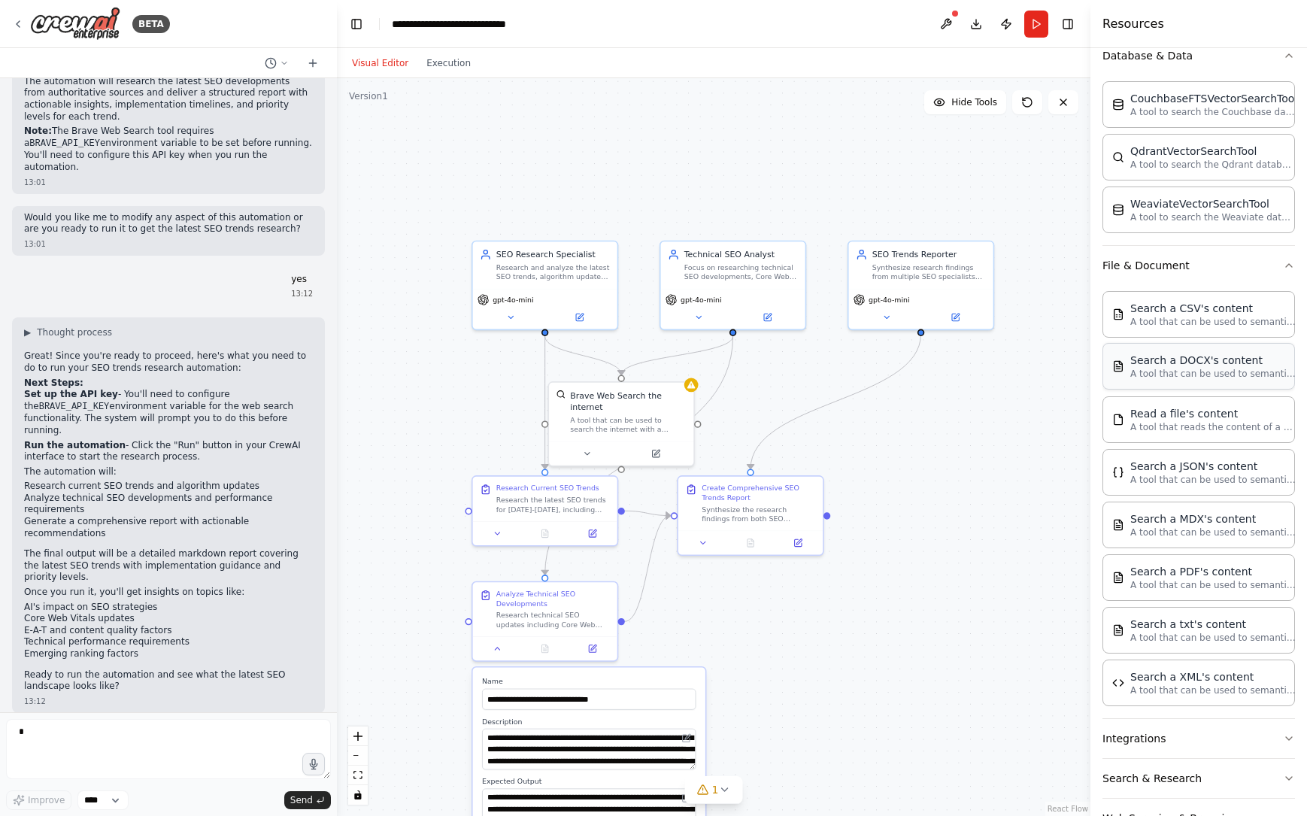
scroll to position [139, 0]
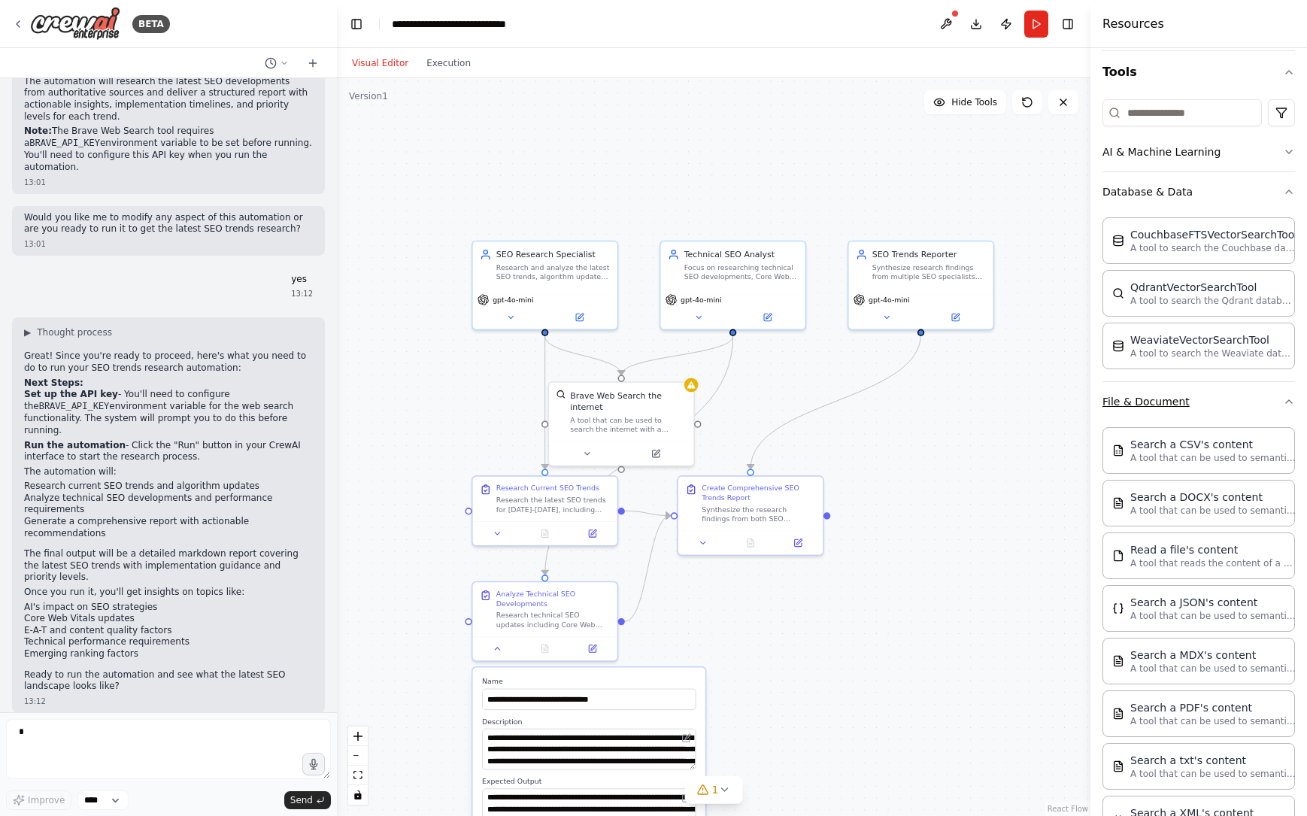
click at [1167, 398] on button "File & Document" at bounding box center [1199, 401] width 193 height 39
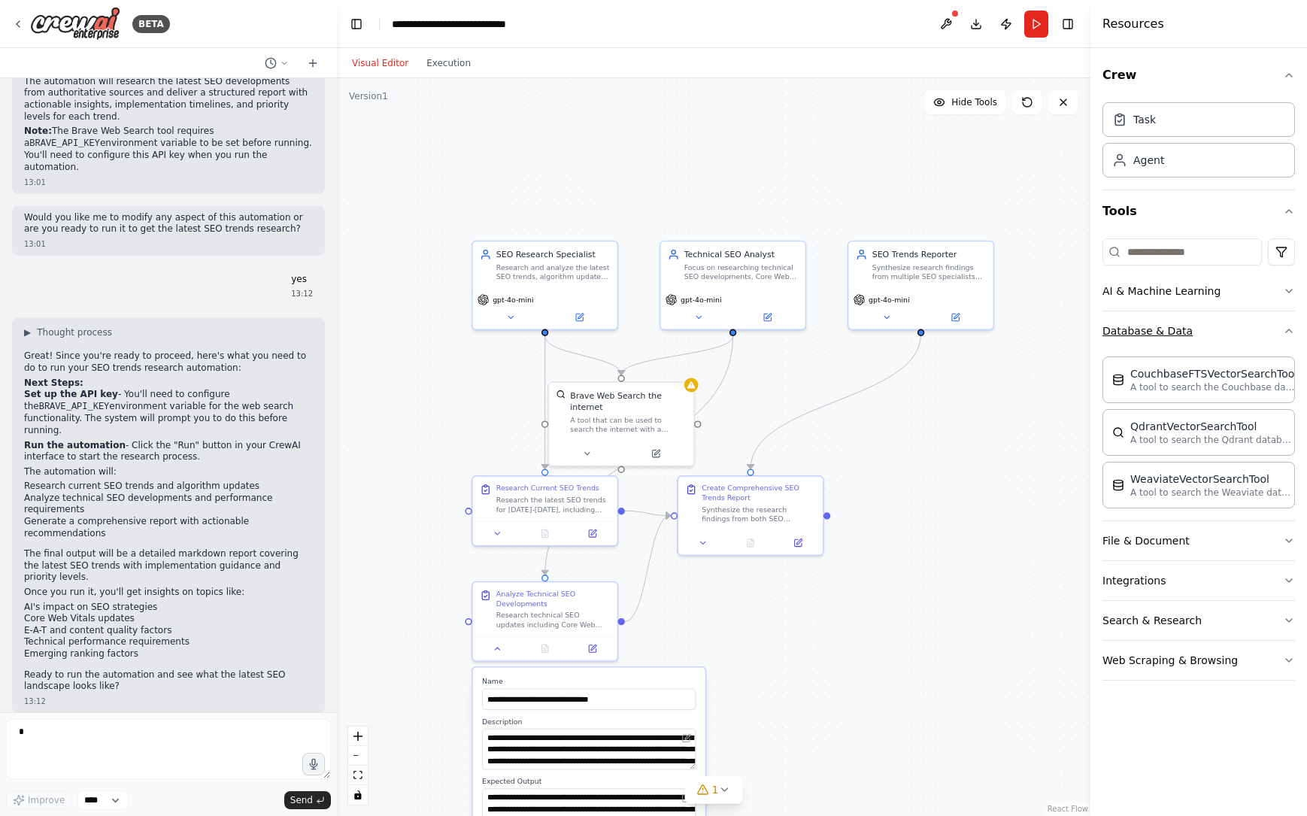
click at [1148, 333] on button "Database & Data" at bounding box center [1199, 330] width 193 height 39
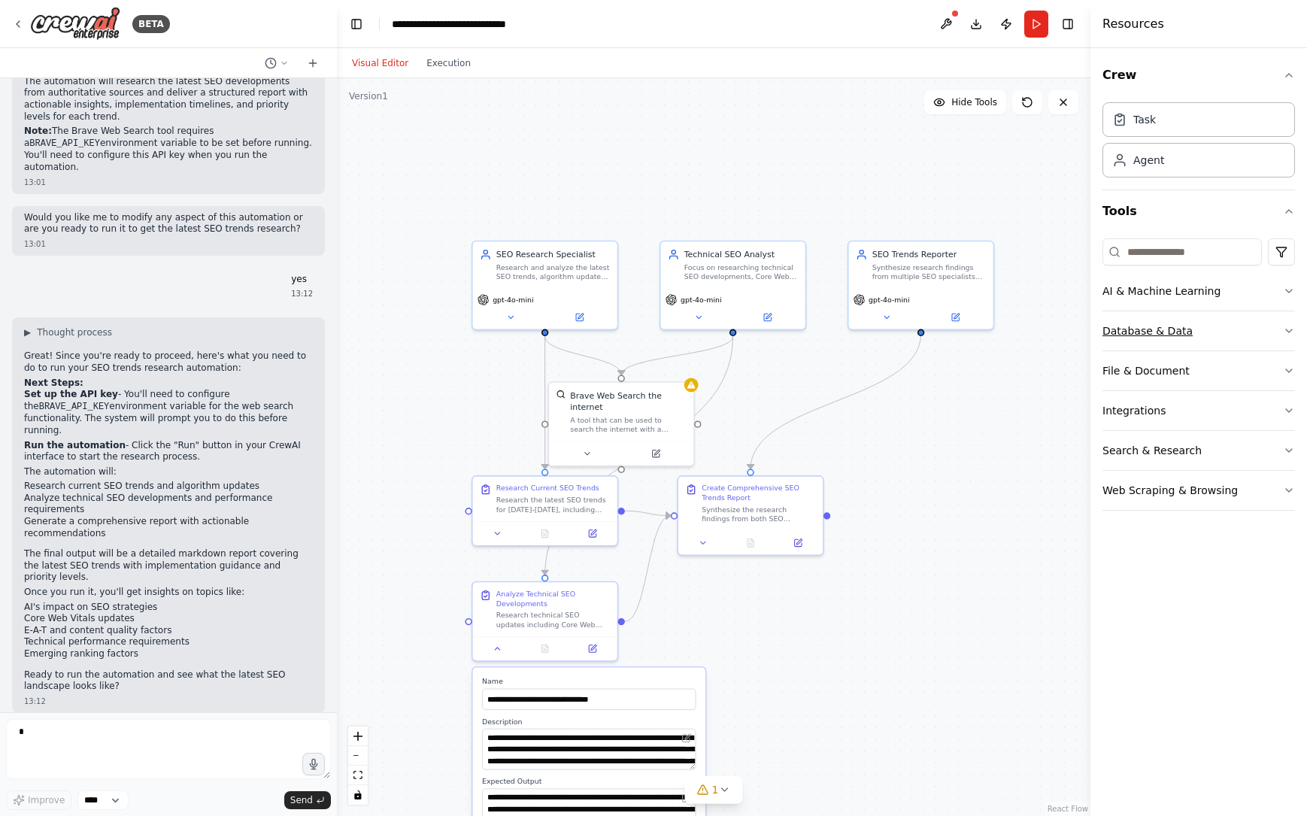
click at [1103, 311] on button "Database & Data" at bounding box center [1199, 330] width 193 height 39
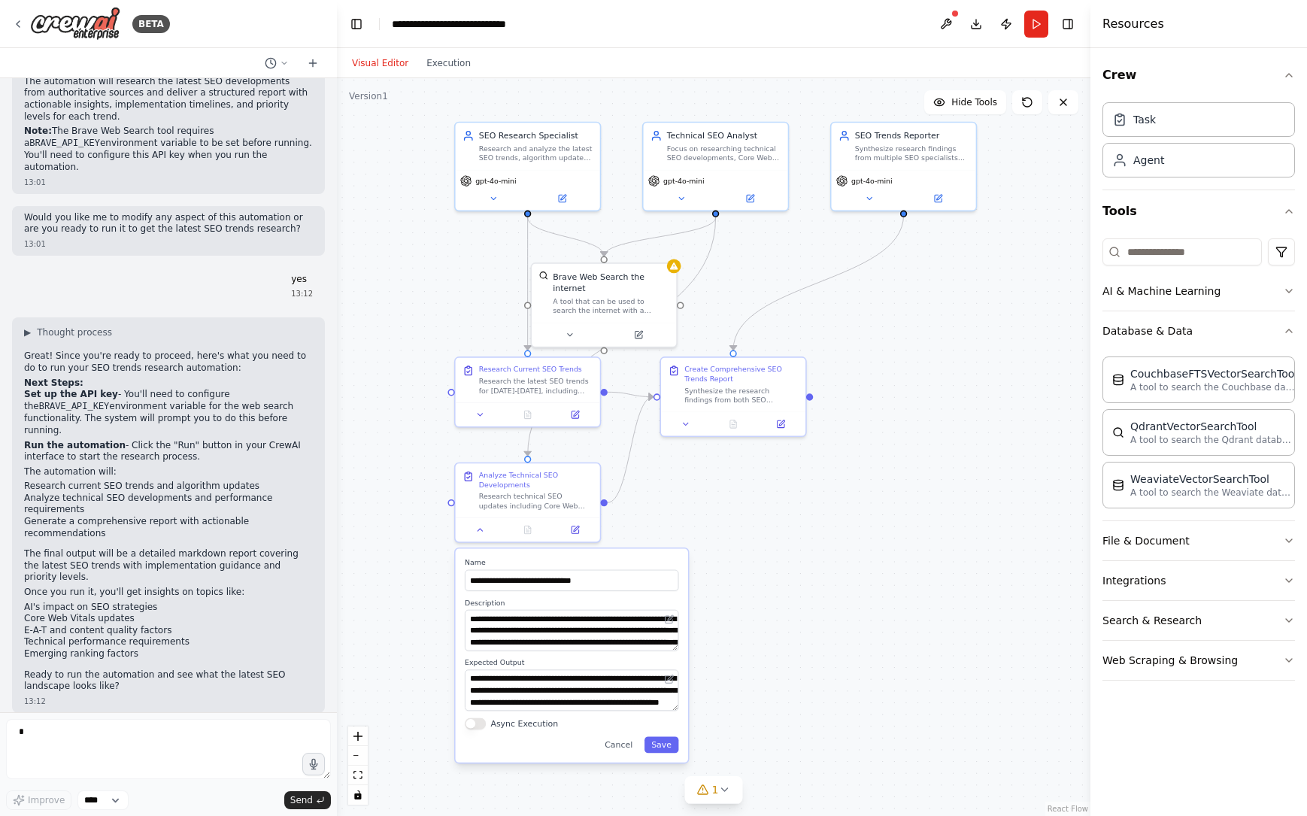
drag, startPoint x: 742, startPoint y: 402, endPoint x: 723, endPoint y: 291, distance: 112.3
click at [723, 291] on div ".deletable-edge-delete-btn { width: 20px; height: 20px; border: 0px solid #ffff…" at bounding box center [714, 447] width 754 height 738
click at [1125, 156] on icon at bounding box center [1120, 159] width 15 height 15
click at [1137, 162] on div "Agent" at bounding box center [1149, 159] width 31 height 15
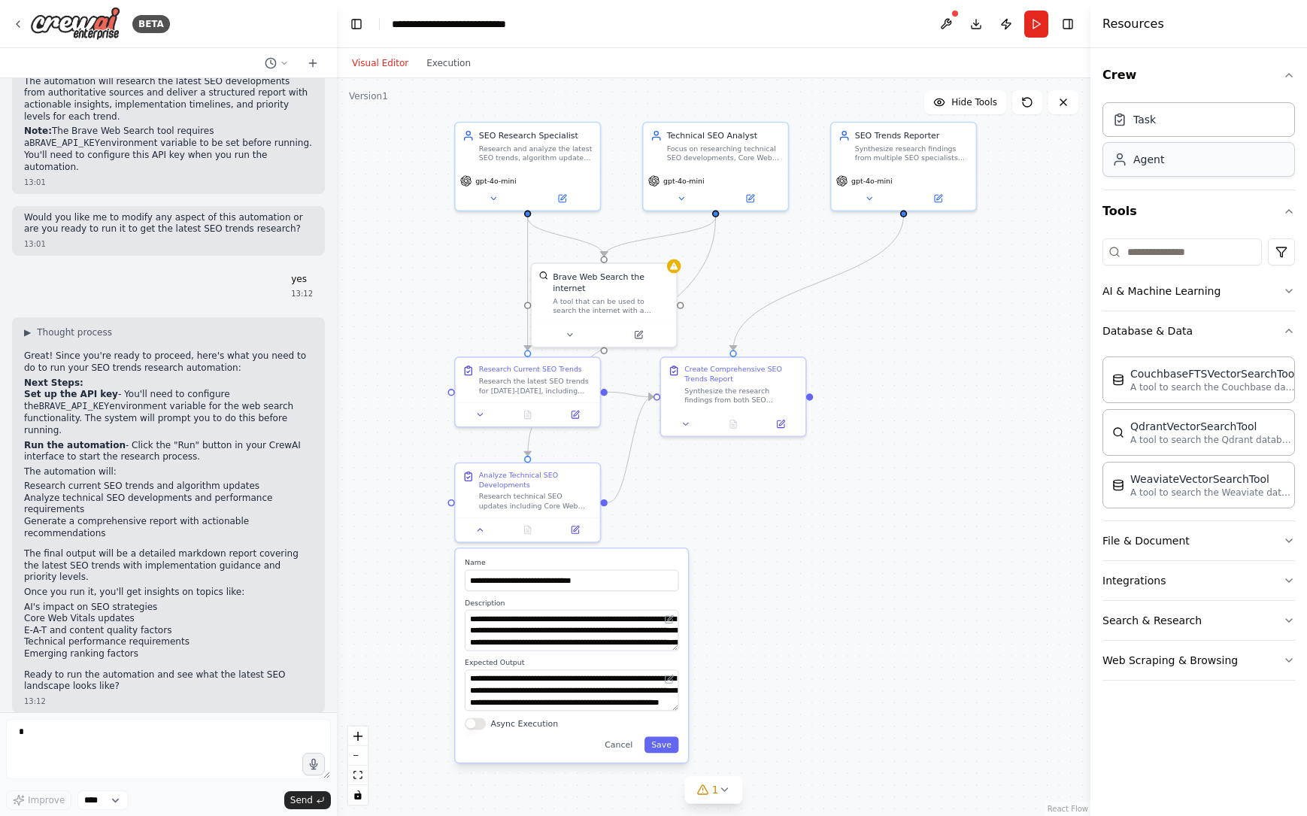
click at [1137, 162] on div "Agent" at bounding box center [1149, 159] width 31 height 15
click at [1138, 129] on div "Task" at bounding box center [1199, 119] width 193 height 35
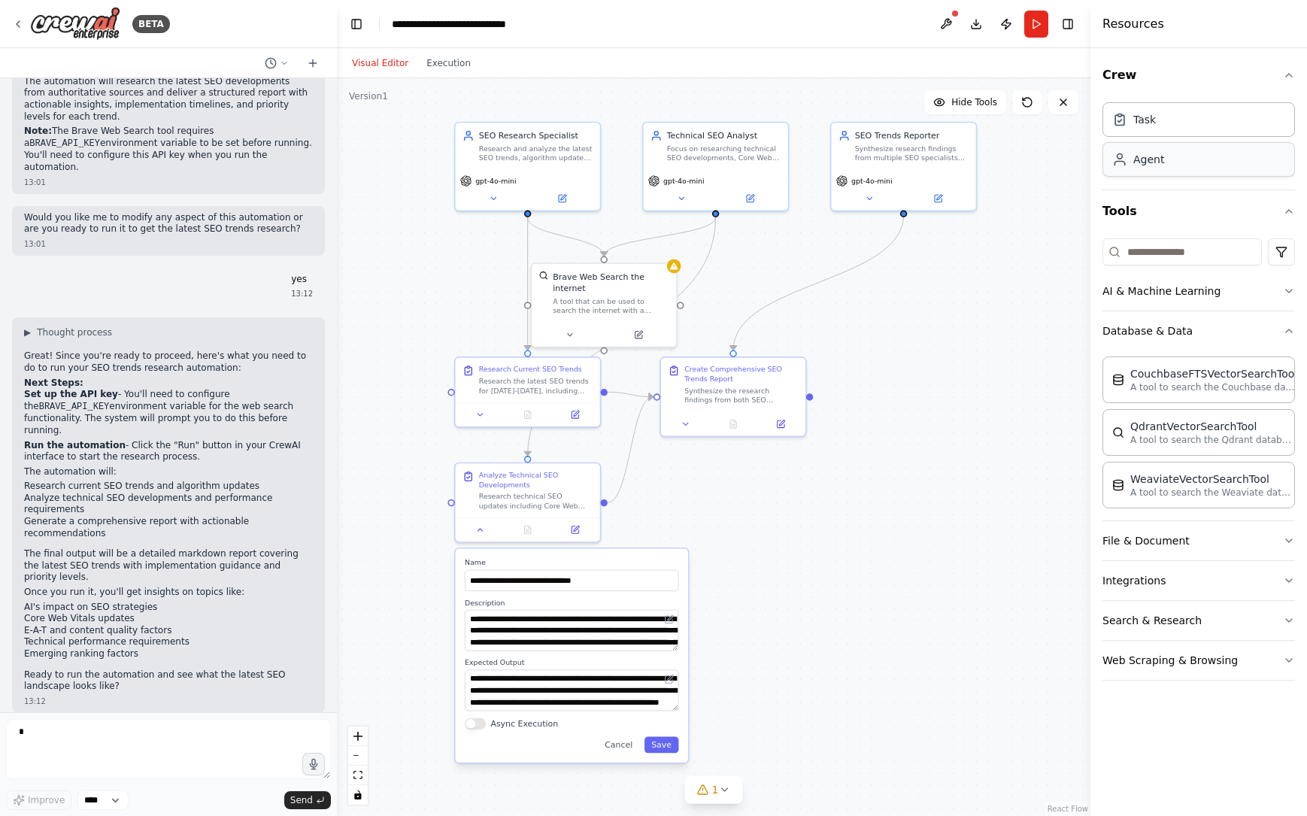
click at [1146, 155] on div "Agent" at bounding box center [1149, 159] width 31 height 15
click at [479, 530] on icon at bounding box center [479, 527] width 9 height 9
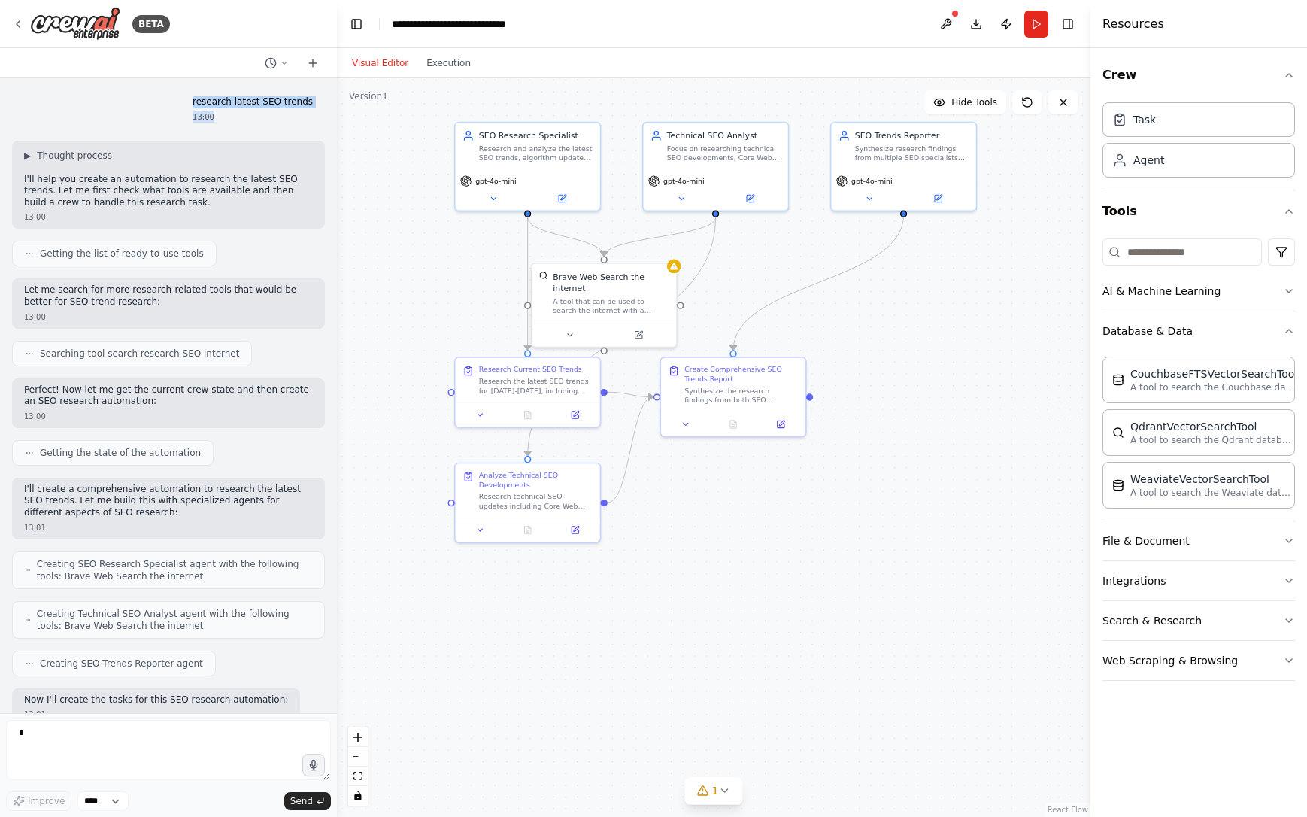
drag, startPoint x: 189, startPoint y: 102, endPoint x: 275, endPoint y: 111, distance: 86.9
click at [272, 114] on div "research latest SEO trends 13:00" at bounding box center [253, 109] width 144 height 38
click at [291, 111] on div "13:00" at bounding box center [253, 116] width 120 height 11
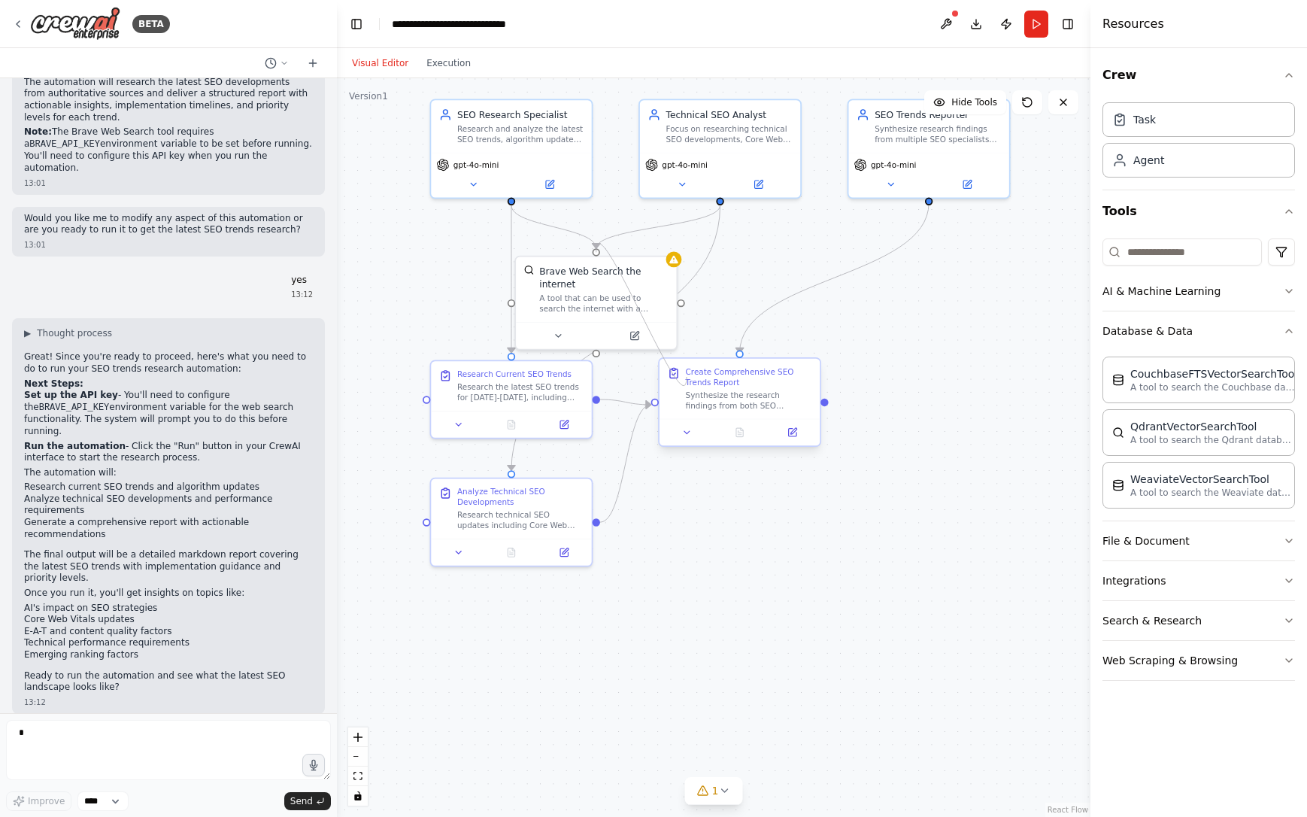
drag, startPoint x: 684, startPoint y: 299, endPoint x: 688, endPoint y: 375, distance: 76.1
click at [687, 377] on div "SEO Research Specialist Research and analyze the latest SEO trends, algorithm u…" at bounding box center [692, 354] width 654 height 641
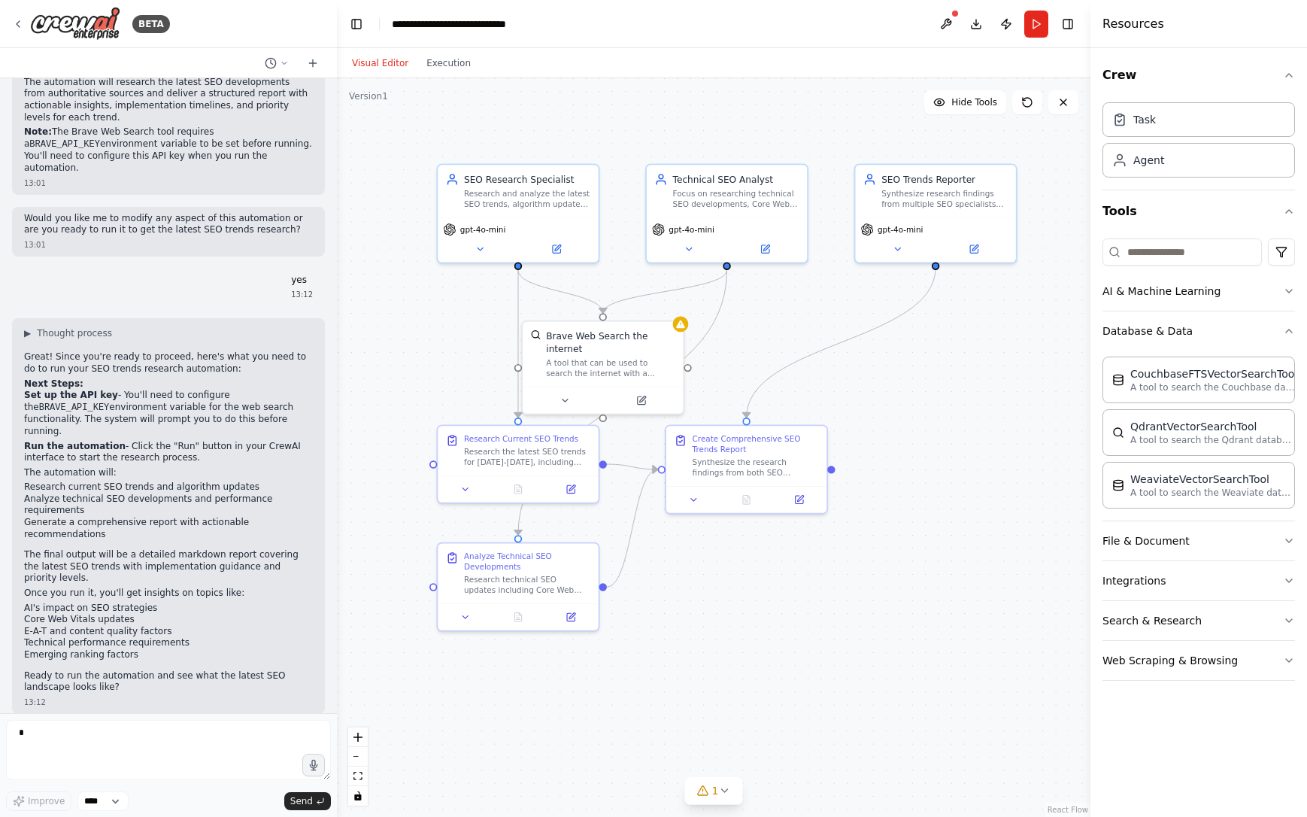
drag, startPoint x: 735, startPoint y: 278, endPoint x: 742, endPoint y: 343, distance: 65.0
click at [742, 343] on div ".deletable-edge-delete-btn { width: 20px; height: 20px; border: 0px solid #ffff…" at bounding box center [714, 447] width 754 height 739
click at [836, 661] on div ".deletable-edge-delete-btn { width: 20px; height: 20px; border: 0px solid #ffff…" at bounding box center [714, 447] width 754 height 739
click at [171, 741] on textarea at bounding box center [168, 750] width 325 height 60
click at [617, 729] on div ".deletable-edge-delete-btn { width: 20px; height: 20px; border: 0px solid #ffff…" at bounding box center [714, 447] width 754 height 739
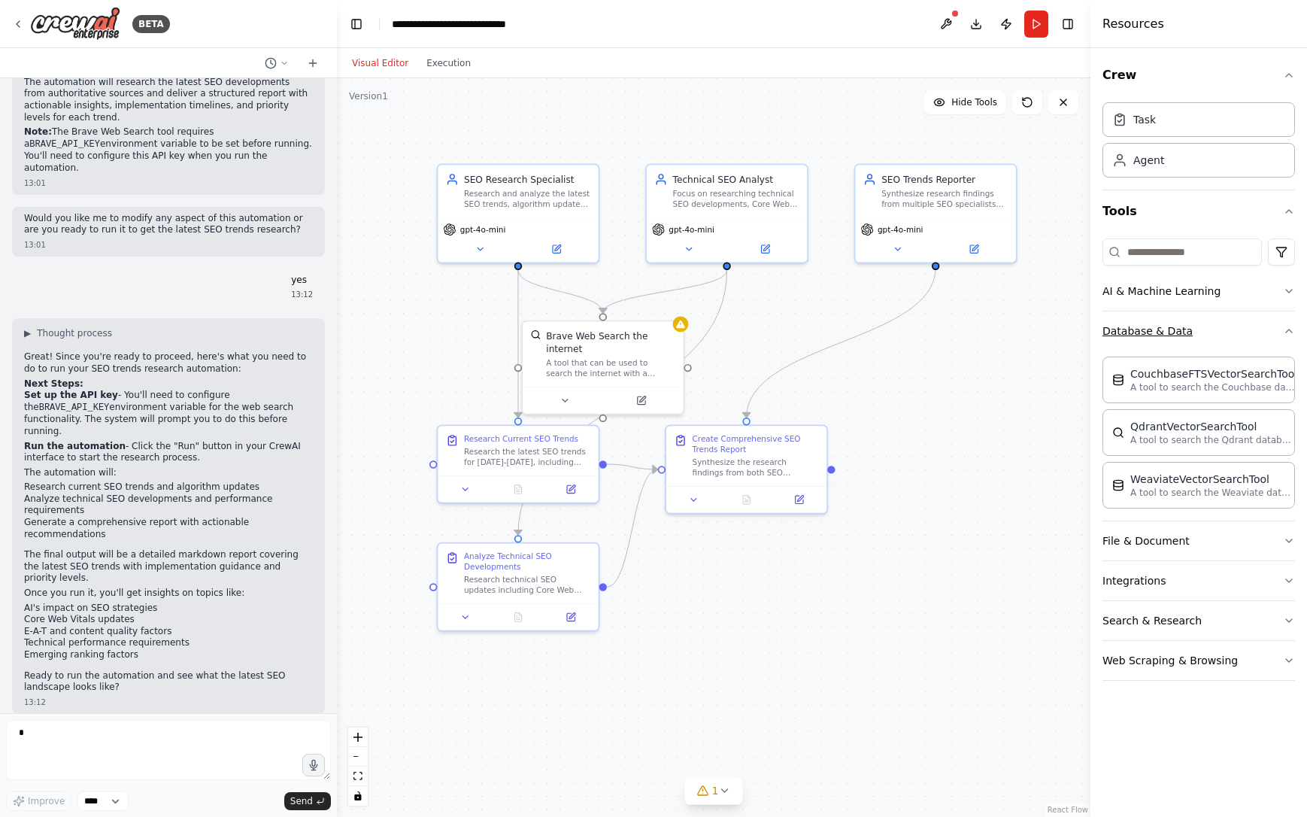
click at [1292, 332] on icon "button" at bounding box center [1289, 330] width 6 height 3
